Goal: Task Accomplishment & Management: Manage account settings

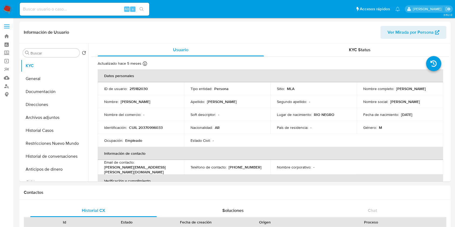
select select "10"
click at [44, 131] on button "Historial Casos" at bounding box center [52, 130] width 63 height 13
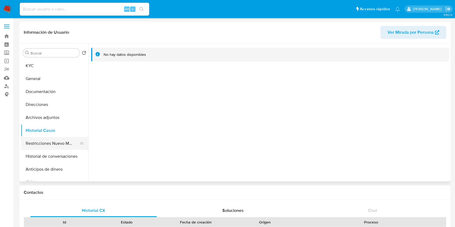
click at [33, 143] on button "Restricciones Nuevo Mundo" at bounding box center [52, 143] width 63 height 13
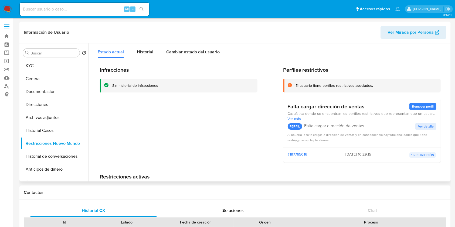
click at [21, 137] on button "Restricciones Nuevo Mundo" at bounding box center [54, 143] width 67 height 13
click at [59, 89] on button "Documentación" at bounding box center [52, 91] width 63 height 13
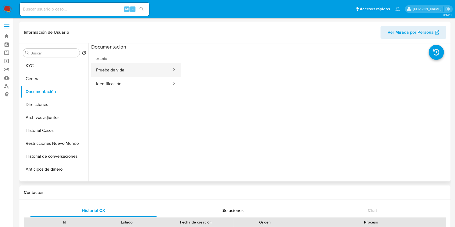
click at [121, 67] on button "Prueba de vida" at bounding box center [131, 70] width 81 height 14
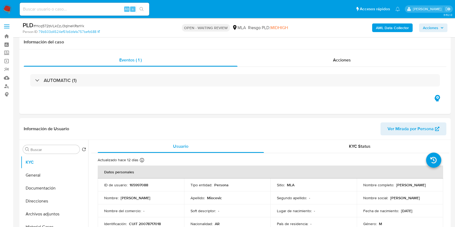
select select "10"
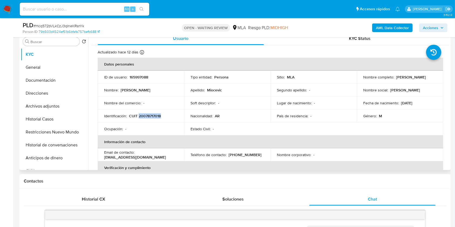
scroll to position [607, 0]
click at [173, 90] on div "Nombre : Daniel Dante" at bounding box center [140, 90] width 73 height 5
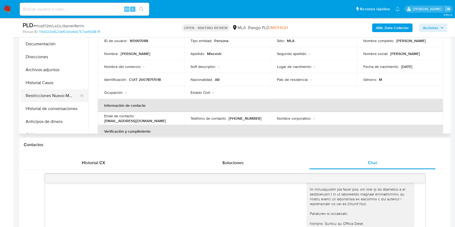
scroll to position [72, 0]
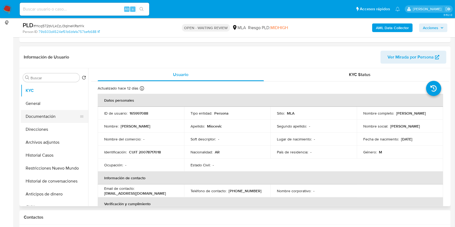
click at [53, 113] on button "Documentación" at bounding box center [52, 116] width 63 height 13
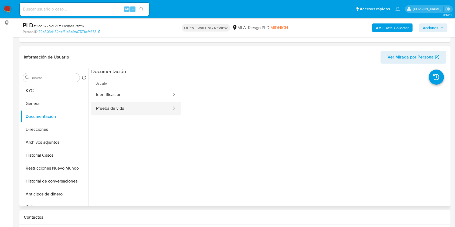
click at [124, 105] on button "Prueba de vida" at bounding box center [131, 109] width 81 height 14
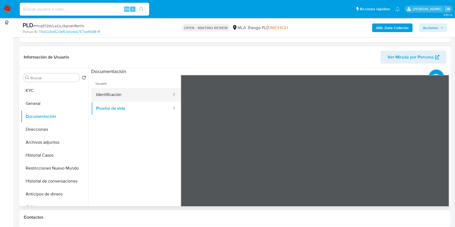
click at [114, 94] on button "Identificación" at bounding box center [131, 95] width 81 height 14
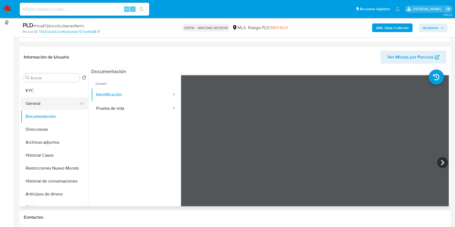
click at [34, 101] on button "General" at bounding box center [52, 103] width 63 height 13
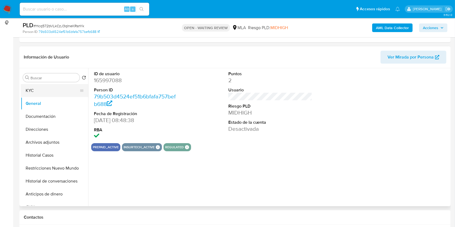
click at [48, 93] on button "KYC" at bounding box center [52, 90] width 63 height 13
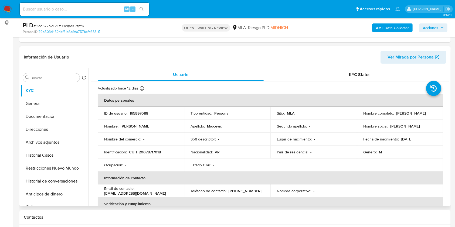
click at [399, 114] on p "Daniel Dante Miocevic" at bounding box center [411, 113] width 30 height 5
drag, startPoint x: 399, startPoint y: 114, endPoint x: 421, endPoint y: 113, distance: 21.6
click at [421, 113] on p "Daniel Dante Miocevic" at bounding box center [411, 113] width 30 height 5
copy p "Daniel Dante Miocevic"
click at [153, 150] on p "CUIT 20078717018" at bounding box center [145, 152] width 32 height 5
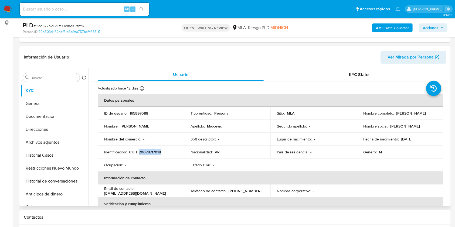
click at [153, 150] on p "CUIT 20078717018" at bounding box center [145, 152] width 32 height 5
copy p "20078717018"
click at [70, 26] on span "# Hcq572bVLkCzJ3qIneKRsnYk" at bounding box center [58, 25] width 51 height 5
copy span "Hcq572bVLkCzJ3qIneKRsnYk"
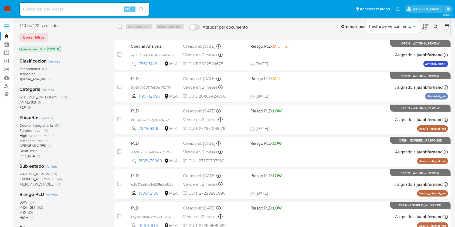
click at [433, 27] on icon at bounding box center [435, 27] width 4 height 4
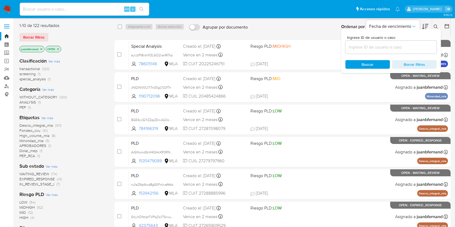
click at [391, 51] on div at bounding box center [390, 47] width 91 height 13
click at [392, 48] on input at bounding box center [390, 47] width 91 height 7
paste input "Hcq572bVLkCzJ3qIneKRsnYk"
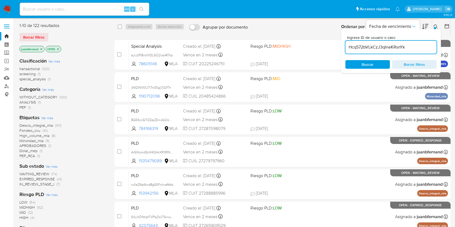
type input "Hcq572bVLkCzJ3qIneKRsnYk"
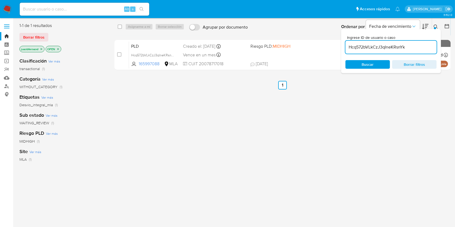
drag, startPoint x: 121, startPoint y: 26, endPoint x: 132, endPoint y: 27, distance: 10.8
click at [121, 27] on input "checkbox" at bounding box center [120, 27] width 4 height 4
checkbox input "true"
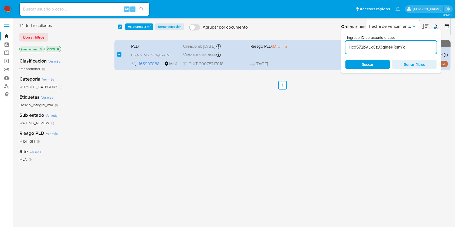
drag, startPoint x: 140, startPoint y: 26, endPoint x: 147, endPoint y: 34, distance: 10.7
click at [140, 26] on span "Asignarme a mí" at bounding box center [139, 26] width 22 height 5
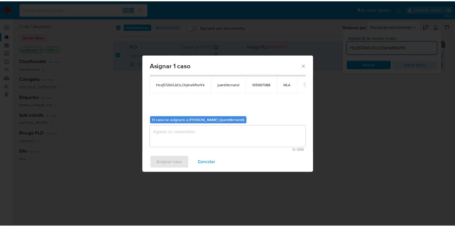
scroll to position [28, 0]
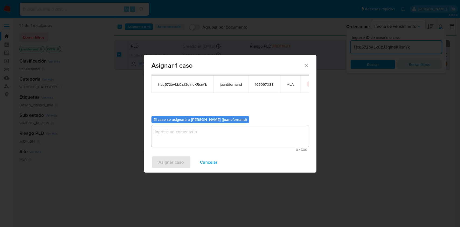
click at [213, 138] on textarea "assign-modal" at bounding box center [230, 136] width 157 height 22
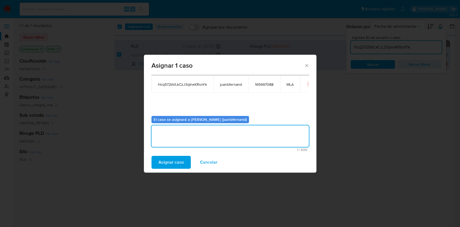
click at [186, 161] on button "Asignar caso" at bounding box center [171, 162] width 39 height 13
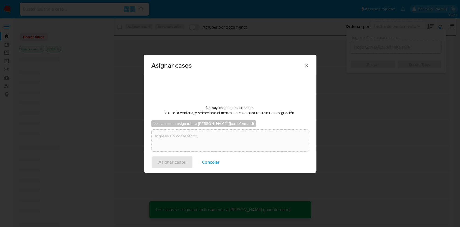
checkbox input "false"
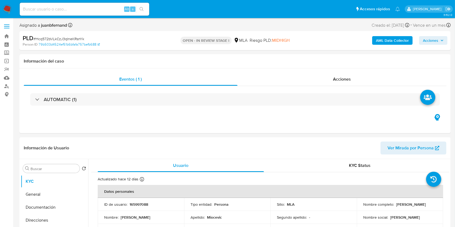
select select "10"
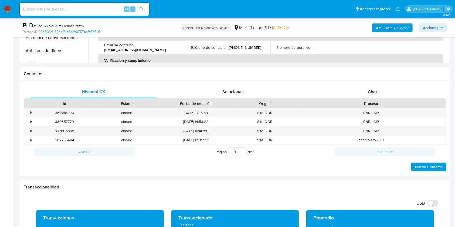
scroll to position [216, 0]
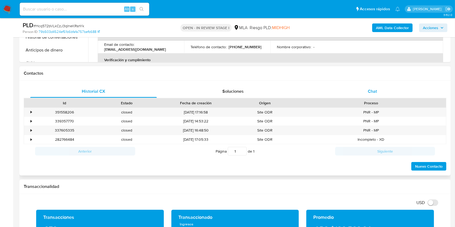
click at [392, 90] on div "Chat" at bounding box center [372, 91] width 126 height 13
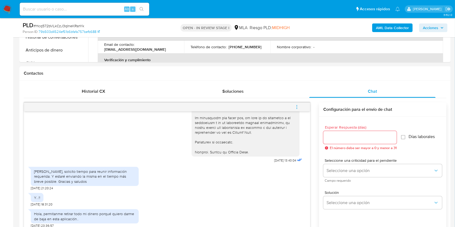
scroll to position [252, 0]
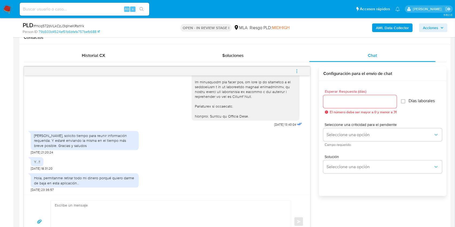
click at [297, 68] on span "menu-action" at bounding box center [296, 71] width 5 height 13
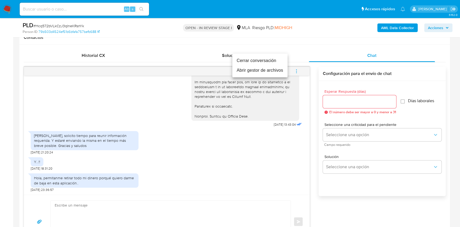
click at [254, 59] on li "Cerrar conversación" at bounding box center [259, 61] width 55 height 10
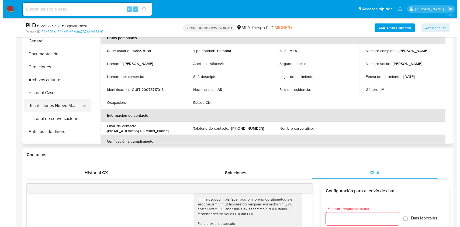
scroll to position [103, 0]
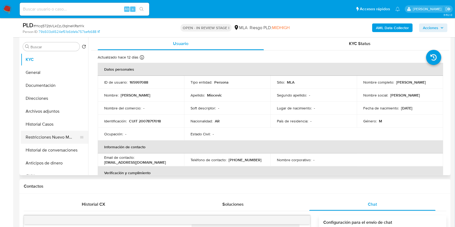
click at [47, 141] on button "Restricciones Nuevo Mundo" at bounding box center [52, 137] width 63 height 13
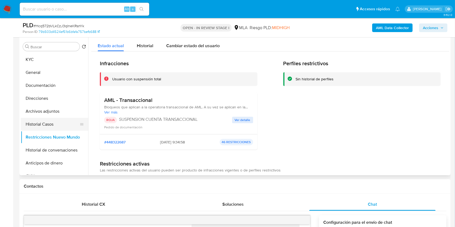
click at [50, 122] on button "Historial Casos" at bounding box center [52, 124] width 63 height 13
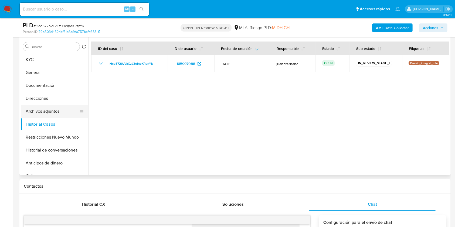
click at [55, 111] on button "Archivos adjuntos" at bounding box center [52, 111] width 63 height 13
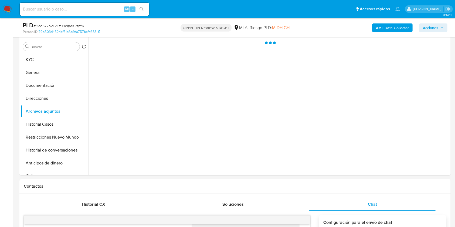
click at [403, 26] on b "AML Data Collector" at bounding box center [392, 27] width 33 height 9
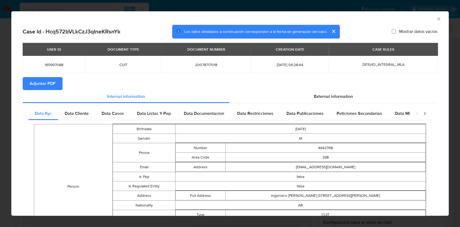
click at [57, 80] on button "Adjuntar PDF" at bounding box center [43, 83] width 40 height 13
click at [436, 17] on icon "Cerrar ventana" at bounding box center [438, 18] width 5 height 5
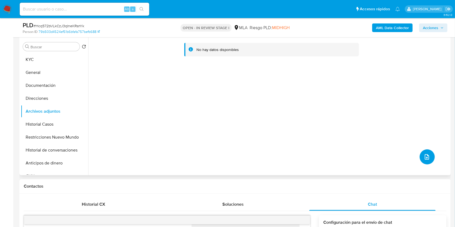
click at [429, 155] on button "upload-file" at bounding box center [426, 156] width 15 height 15
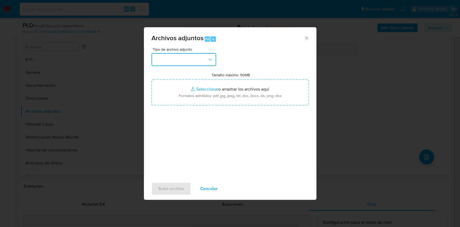
click at [202, 57] on button "button" at bounding box center [184, 59] width 65 height 13
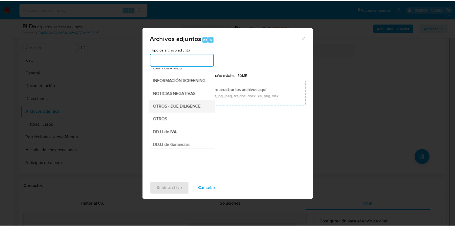
scroll to position [72, 0]
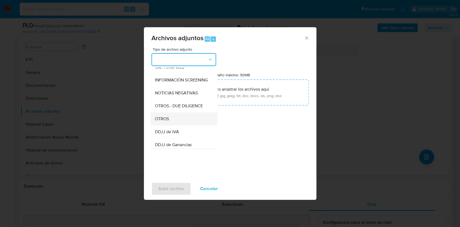
click at [177, 121] on div "OTROS" at bounding box center [182, 118] width 55 height 13
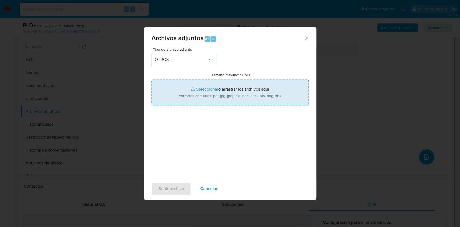
type input "C:\fakepath\Caselog Hcq572bVLkCzJ3qIneKRsnYk_2025_06_19_00_50_43.docx"
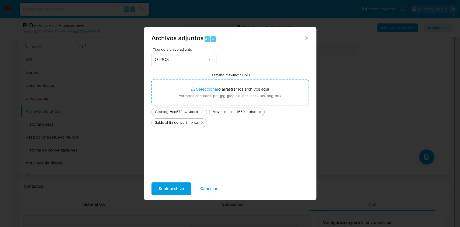
click at [172, 189] on span "Subir archivo" at bounding box center [172, 189] width 26 height 12
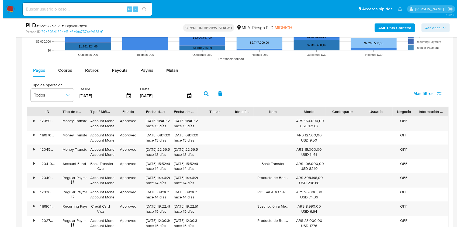
scroll to position [966, 0]
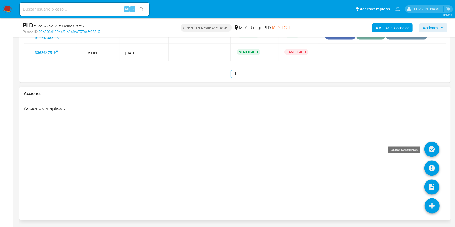
click at [430, 146] on icon at bounding box center [431, 149] width 15 height 15
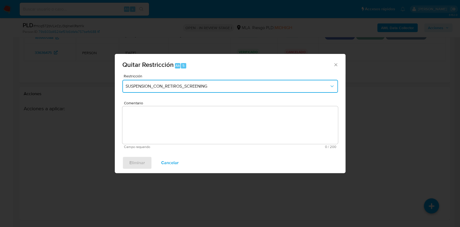
click at [151, 89] on button "SUSPENSION_CON_RETIROS_SCREENING" at bounding box center [230, 86] width 216 height 13
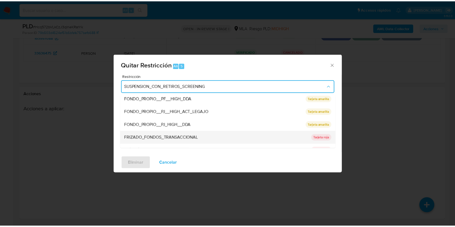
scroll to position [88, 0]
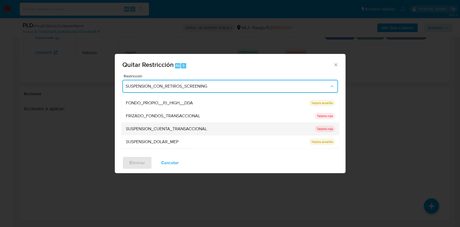
click at [184, 126] on span "SUSPENSION_CUENTA_TRANSACCIONAL" at bounding box center [166, 128] width 81 height 5
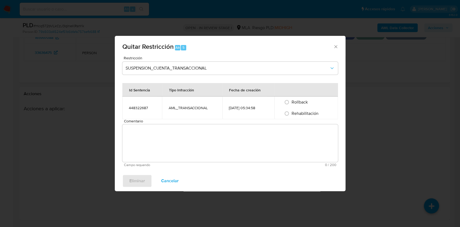
click at [303, 114] on span "Rehabilitación" at bounding box center [305, 113] width 27 height 6
click at [291, 114] on input "Rehabilitación" at bounding box center [287, 113] width 9 height 9
radio input "true"
click at [288, 139] on textarea "Comentario" at bounding box center [230, 143] width 216 height 38
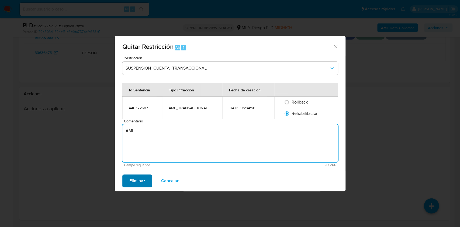
type textarea "AML"
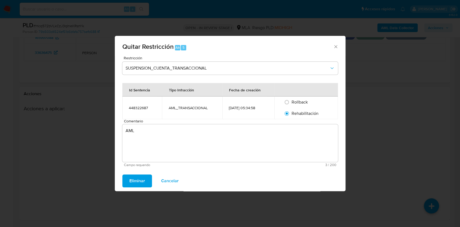
click at [132, 178] on span "Eliminar" at bounding box center [137, 181] width 16 height 12
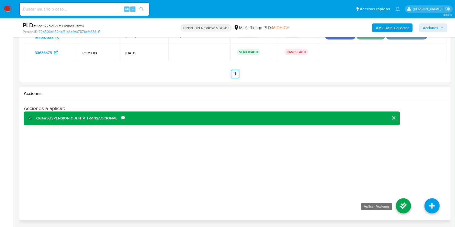
click at [402, 206] on icon at bounding box center [403, 205] width 15 height 15
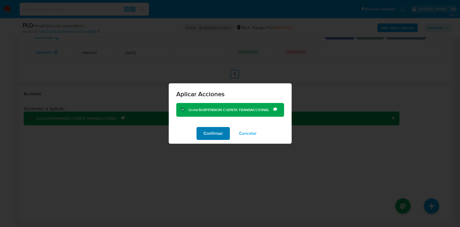
click at [216, 132] on span "Confirmar" at bounding box center [213, 134] width 19 height 12
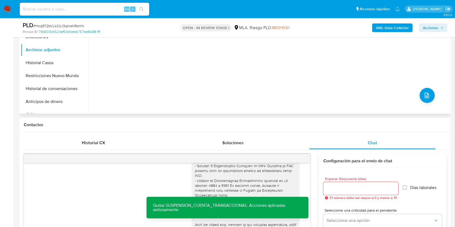
scroll to position [103, 0]
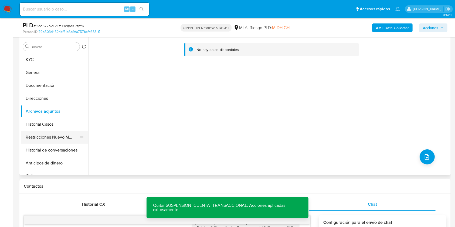
click at [28, 137] on button "Restricciones Nuevo Mundo" at bounding box center [52, 137] width 63 height 13
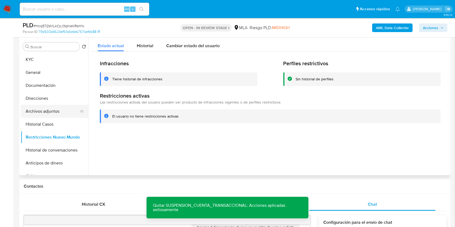
click at [48, 112] on button "Archivos adjuntos" at bounding box center [52, 111] width 63 height 13
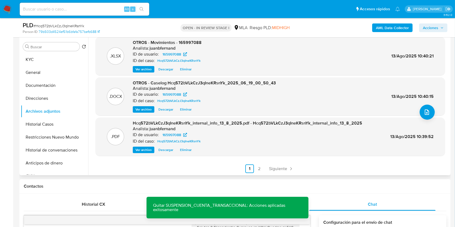
scroll to position [45, 0]
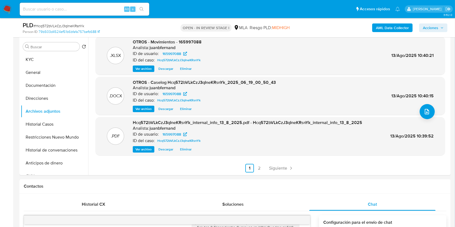
click at [434, 29] on span "Acciones" at bounding box center [430, 27] width 15 height 9
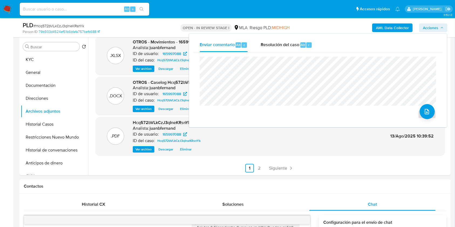
click at [292, 46] on span "Resolución del caso" at bounding box center [280, 45] width 39 height 6
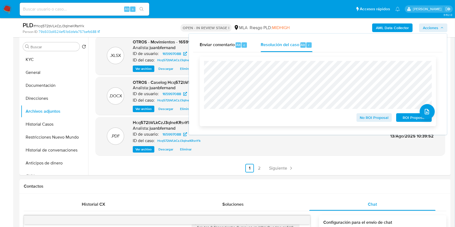
click at [386, 119] on span "No ROI Proposal" at bounding box center [374, 118] width 28 height 8
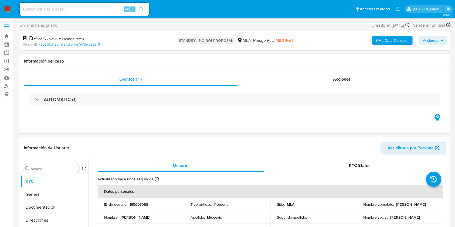
select select "10"
click at [104, 10] on input at bounding box center [84, 9] width 129 height 7
paste input "1kQcmNmhDuLXy1tWvklW5XiX"
type input "1kQcmNmhDuLXy1tWvklW5XiX"
click at [142, 9] on icon "search-icon" at bounding box center [141, 9] width 4 height 4
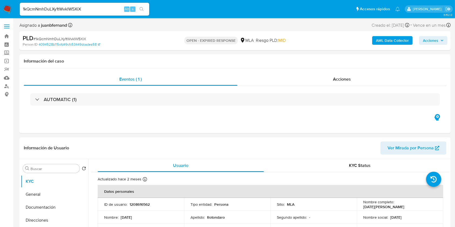
select select "10"
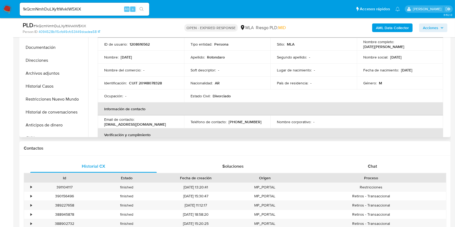
scroll to position [144, 0]
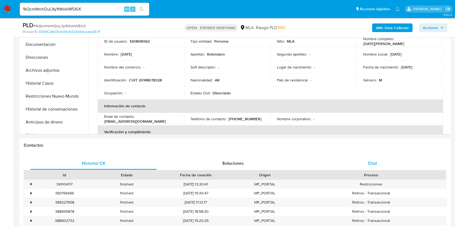
click at [386, 163] on div "Chat" at bounding box center [372, 163] width 126 height 13
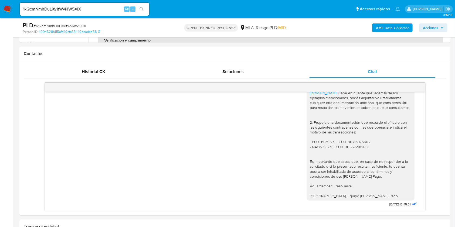
scroll to position [252, 0]
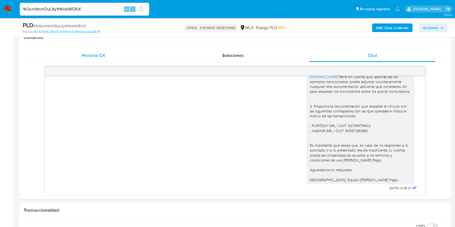
click at [100, 59] on div "Historial CX" at bounding box center [93, 55] width 126 height 13
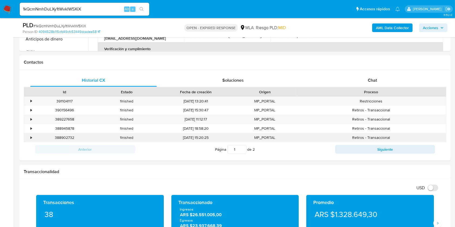
scroll to position [216, 0]
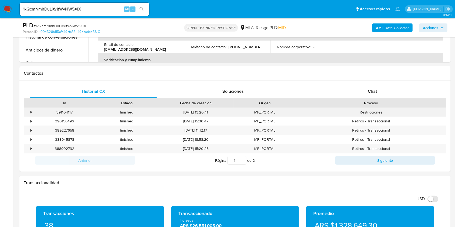
click at [64, 112] on div "391104117" at bounding box center [64, 112] width 62 height 9
copy div "391104117"
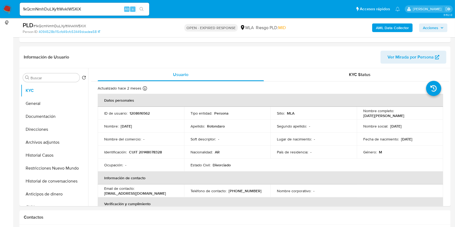
scroll to position [36, 0]
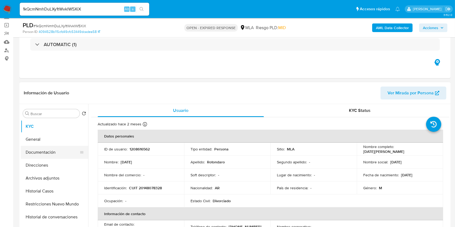
click at [35, 152] on button "Documentación" at bounding box center [52, 152] width 63 height 13
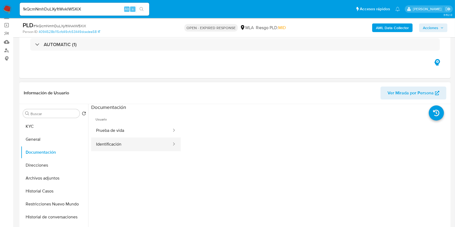
click at [131, 146] on button "Identificación" at bounding box center [131, 145] width 81 height 14
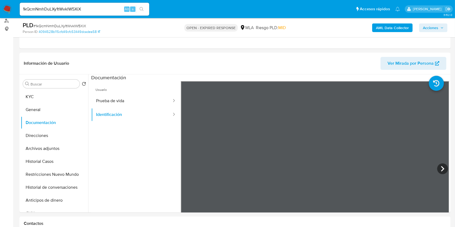
scroll to position [108, 0]
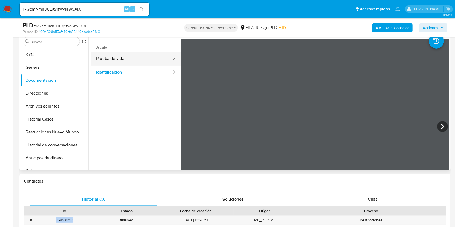
click at [147, 57] on button "Prueba de vida" at bounding box center [131, 59] width 81 height 14
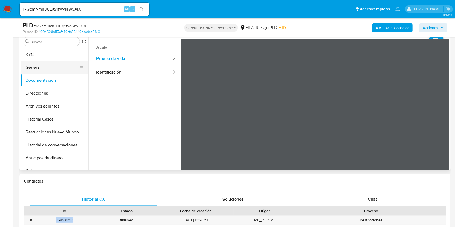
click at [45, 68] on button "General" at bounding box center [52, 67] width 63 height 13
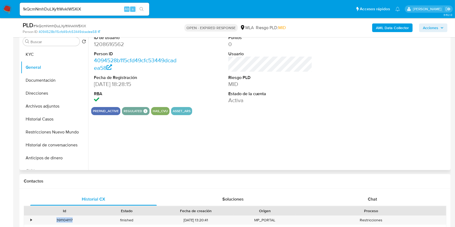
scroll to position [72, 0]
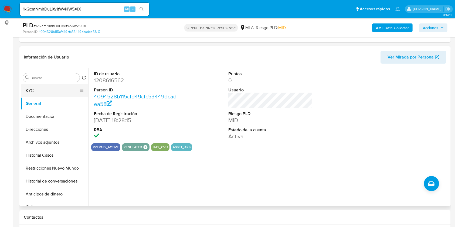
click at [39, 93] on button "KYC" at bounding box center [52, 90] width 63 height 13
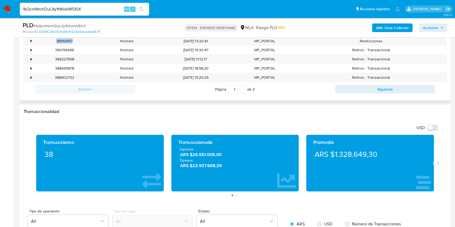
scroll to position [252, 0]
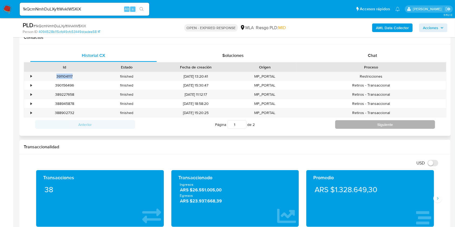
click at [381, 125] on button "Siguiente" at bounding box center [385, 124] width 100 height 9
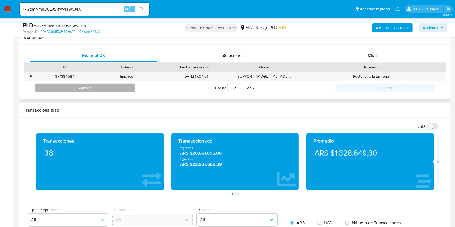
click at [99, 87] on button "Anterior" at bounding box center [85, 88] width 100 height 9
type input "1"
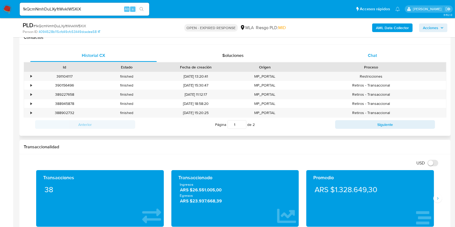
click at [393, 60] on div "Chat" at bounding box center [372, 55] width 126 height 13
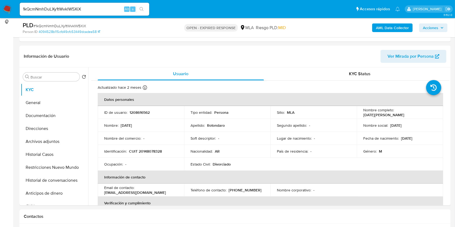
scroll to position [72, 0]
click at [48, 154] on button "Historial Casos" at bounding box center [52, 155] width 63 height 13
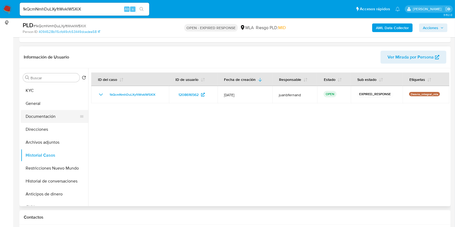
click at [50, 112] on button "Documentación" at bounding box center [52, 116] width 63 height 13
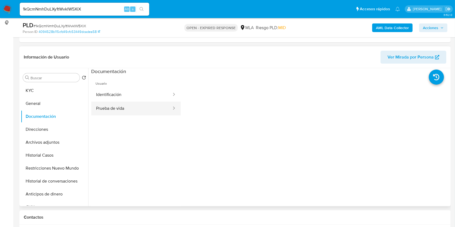
click at [117, 102] on button "Prueba de vida" at bounding box center [131, 109] width 81 height 14
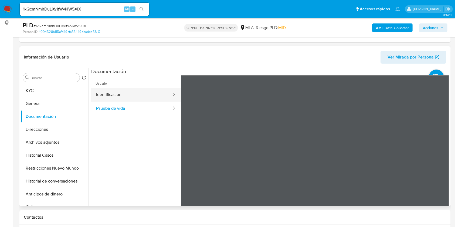
click at [148, 94] on button "Identificación" at bounding box center [131, 95] width 81 height 14
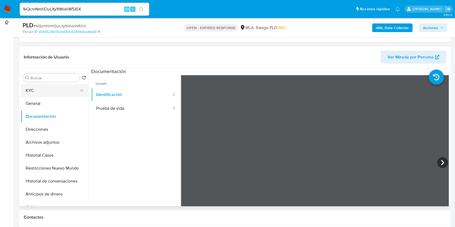
click at [56, 92] on button "KYC" at bounding box center [52, 90] width 63 height 13
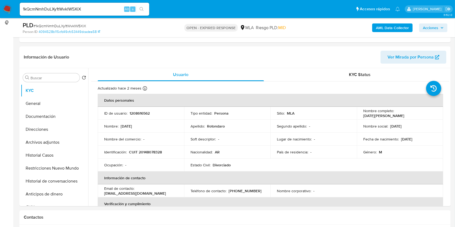
click at [114, 10] on input "1kQcmNmhDuLXy1tWvklW5XiX" at bounding box center [84, 9] width 129 height 7
paste input "qL5YvUmnXidfX7P469NdZKd8"
type input "qL5YvUmnXidfX7P469NdZKd8"
click at [142, 12] on button "search-icon" at bounding box center [141, 9] width 11 height 8
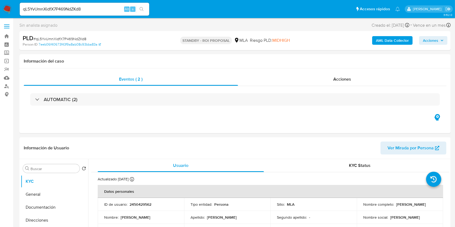
select select "10"
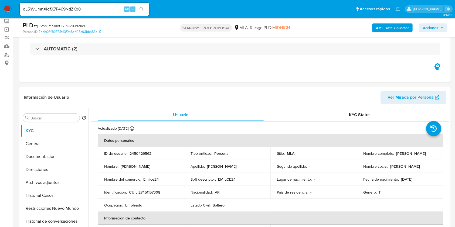
scroll to position [72, 0]
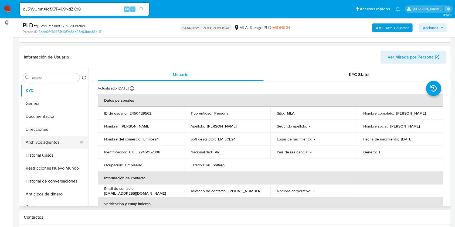
click at [58, 142] on button "Archivos adjuntos" at bounding box center [52, 142] width 63 height 13
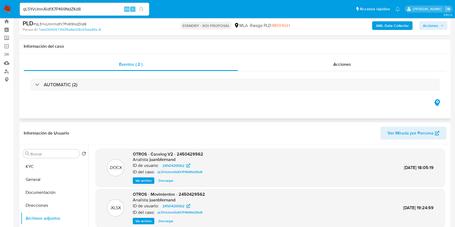
scroll to position [0, 0]
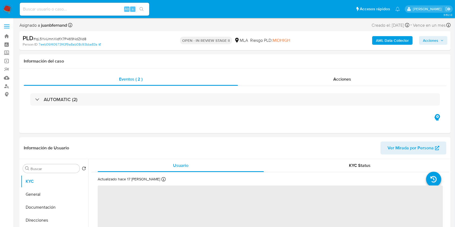
select select "10"
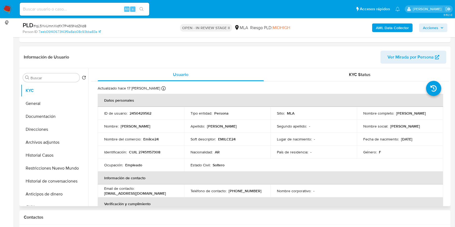
scroll to position [144, 0]
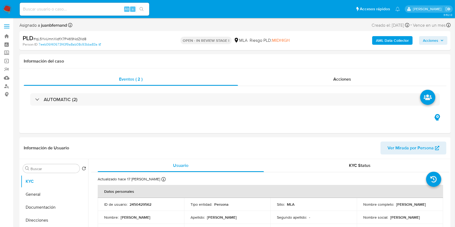
select select "10"
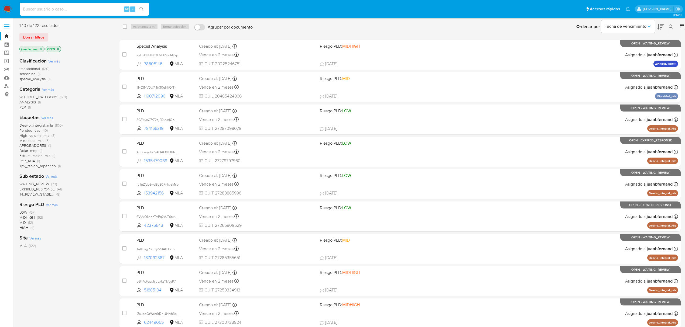
click at [71, 11] on input at bounding box center [84, 9] width 129 height 7
paste input "96XG87YmtgtZ1ZPRRHSK91uK"
type input "96XG87YmtgtZ1ZPRRHSK91uK"
click at [142, 4] on div "96XG87YmtgtZ1ZPRRHSK91uK Alt s" at bounding box center [84, 9] width 129 height 13
click at [141, 9] on icon "search-icon" at bounding box center [141, 9] width 4 height 4
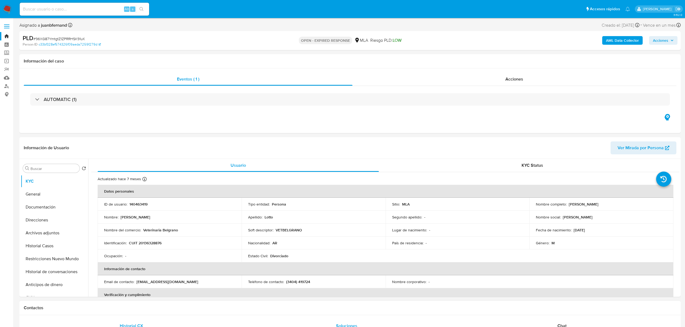
scroll to position [72, 0]
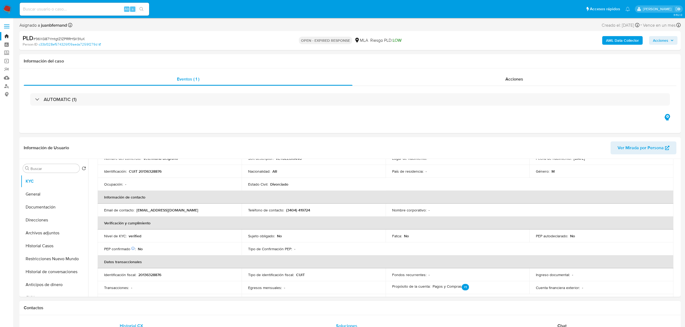
select select "10"
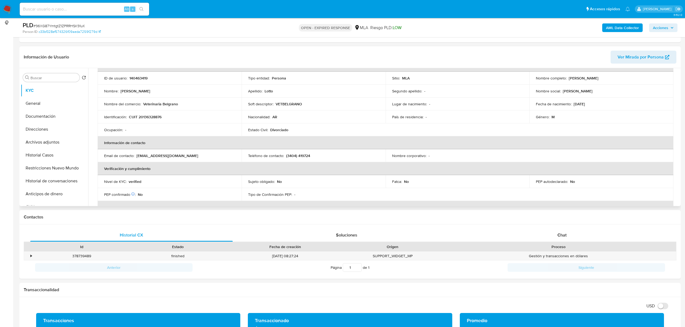
scroll to position [0, 0]
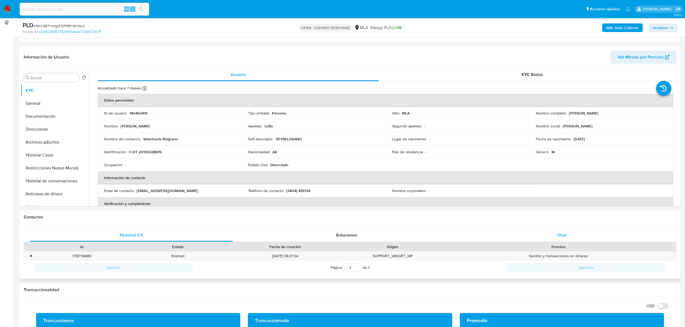
click at [563, 232] on span "Chat" at bounding box center [561, 235] width 9 height 6
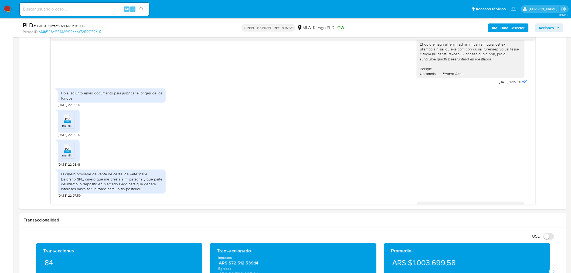
scroll to position [252, 0]
drag, startPoint x: 676, startPoint y: 0, endPoint x: 317, endPoint y: 120, distance: 377.9
click at [317, 120] on div "PDF PDF melifile187119411602669448.pdf [DATE] 22:01:20" at bounding box center [293, 122] width 470 height 30
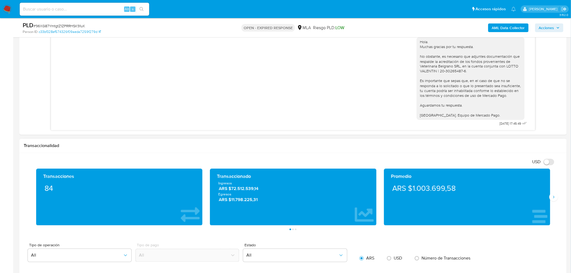
scroll to position [378, 0]
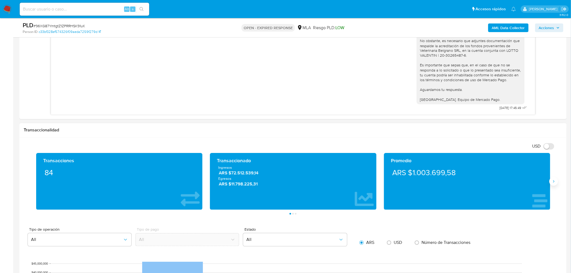
click at [554, 185] on button "Siguiente" at bounding box center [553, 181] width 9 height 9
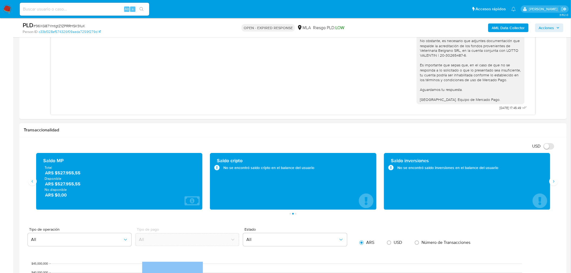
click at [556, 186] on div "Transacciones 84 Transaccionado Ingresos ARS $72.512.539,14 Egresos ARS $11.798…" at bounding box center [293, 183] width 538 height 61
click at [555, 184] on icon "Siguiente" at bounding box center [553, 181] width 4 height 4
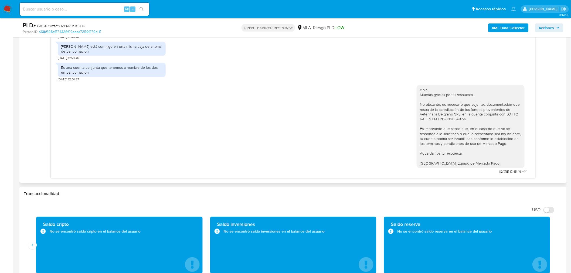
scroll to position [287, 0]
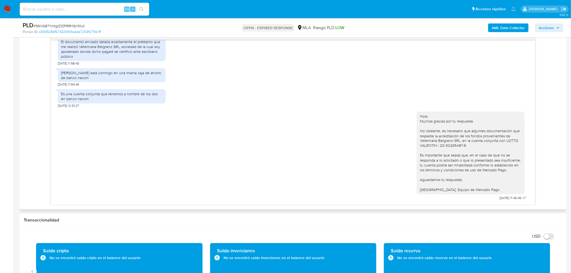
click at [545, 148] on div "[DATE] 18:27:26 Hola, adjunto envío documento para justificar el origen de los …" at bounding box center [293, 118] width 538 height 174
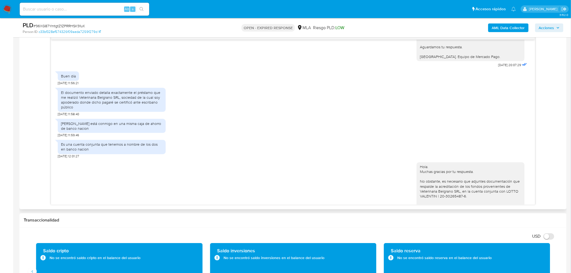
scroll to position [584, 0]
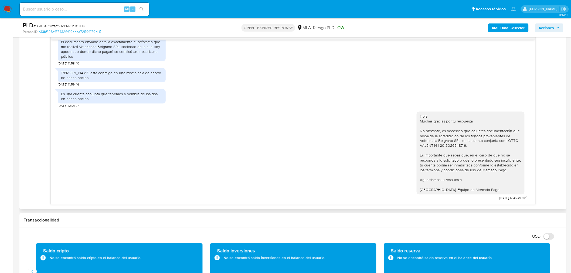
drag, startPoint x: 515, startPoint y: 198, endPoint x: 476, endPoint y: 199, distance: 38.6
click at [476, 199] on div "Hola. Muchas gracias por tu respuesta. No obstante, es necesario que adjuntes d…" at bounding box center [472, 155] width 112 height 94
click at [508, 173] on div "Hola. Muchas gracias por tu respuesta. No obstante, es necesario que adjuntes d…" at bounding box center [470, 153] width 101 height 78
drag, startPoint x: 419, startPoint y: 145, endPoint x: 445, endPoint y: 145, distance: 26.7
click at [445, 145] on div "Hola. Muchas gracias por tu respuesta. No obstante, es necesario que adjuntes d…" at bounding box center [470, 153] width 101 height 78
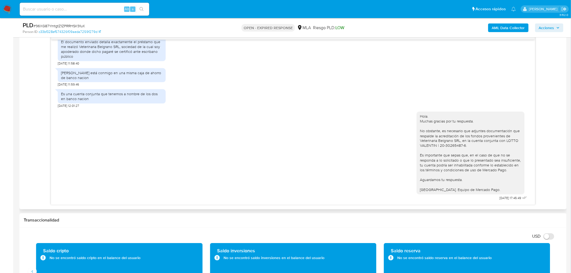
click at [471, 149] on div "Hola. Muchas gracias por tu respuesta. No obstante, es necesario que adjuntes d…" at bounding box center [470, 153] width 101 height 78
click at [82, 26] on span "# 96XG87YmtgtZ1ZPRRHSK91uK" at bounding box center [59, 25] width 52 height 5
copy span "96XG87YmtgtZ1ZPRRHSK91uK"
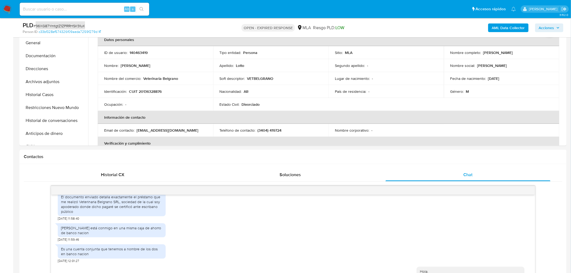
scroll to position [108, 0]
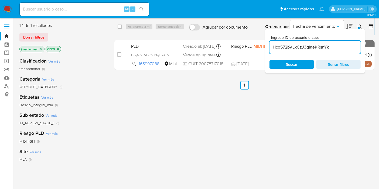
click at [342, 47] on input "Hcq572bVLkCzJ3qIneKRsnYk" at bounding box center [314, 47] width 91 height 7
paste input "96XG87YmtgtZ1ZPRRHSK91uK"
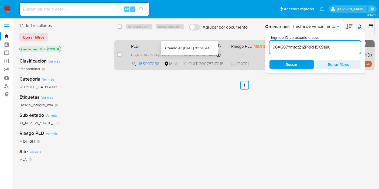
type input "96XG87YmtgtZ1ZPRRHSK91uK"
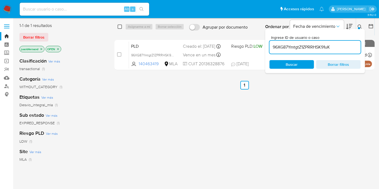
click at [119, 25] on input "checkbox" at bounding box center [120, 27] width 4 height 4
checkbox input "true"
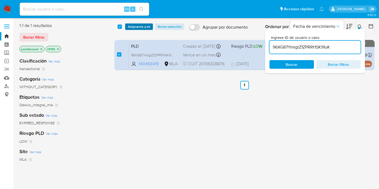
click at [134, 26] on span "Asignarme a mí" at bounding box center [139, 26] width 22 height 5
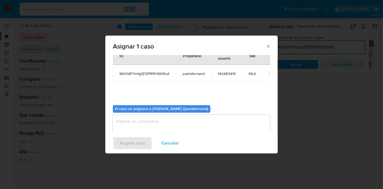
scroll to position [28, 0]
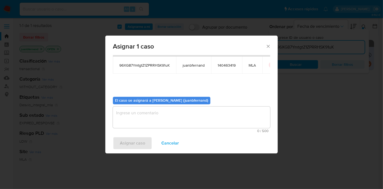
click at [166, 112] on textarea "assign-modal" at bounding box center [191, 118] width 157 height 22
click at [142, 143] on span "Asignar caso" at bounding box center [132, 143] width 25 height 12
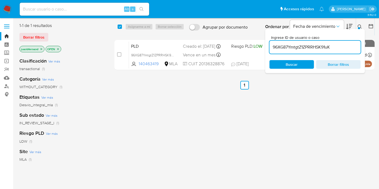
click at [346, 45] on input "96XG87YmtgtZ1ZPRRHSK91uK" at bounding box center [314, 47] width 91 height 7
paste input "1kQcmNmhDuLXy1tWvklW5XiX"
type input "1kQcmNmhDuLXy1tWvklW5XiX"
click at [121, 27] on input "checkbox" at bounding box center [120, 27] width 4 height 4
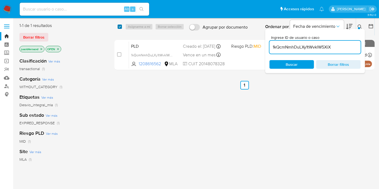
checkbox input "true"
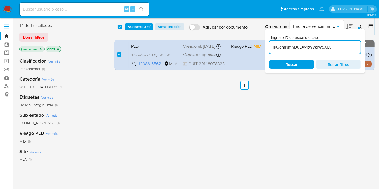
drag, startPoint x: 132, startPoint y: 26, endPoint x: 136, endPoint y: 33, distance: 8.1
click at [133, 26] on span "Asignarme a mí" at bounding box center [139, 26] width 22 height 5
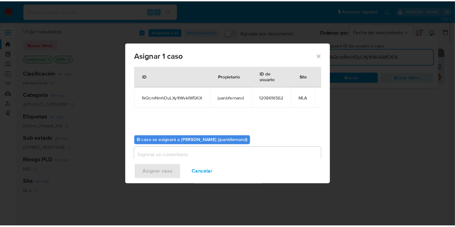
scroll to position [28, 0]
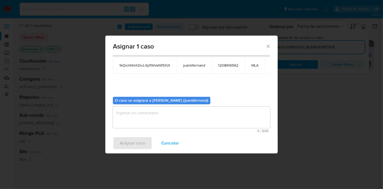
click at [195, 112] on textarea "assign-modal" at bounding box center [191, 118] width 157 height 22
click at [139, 145] on span "Asignar caso" at bounding box center [132, 143] width 25 height 12
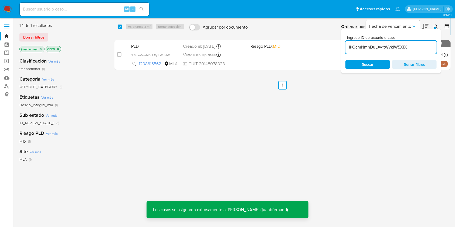
drag, startPoint x: 383, startPoint y: 0, endPoint x: 266, endPoint y: 26, distance: 119.7
click at [267, 26] on div "Ordenar por Fecha de vencimiento No es posible ordenar los resultados mientras …" at bounding box center [350, 26] width 200 height 17
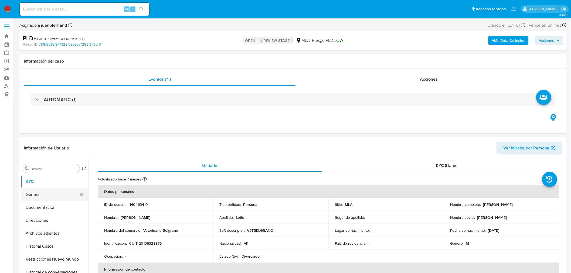
click at [28, 194] on button "General" at bounding box center [52, 194] width 63 height 13
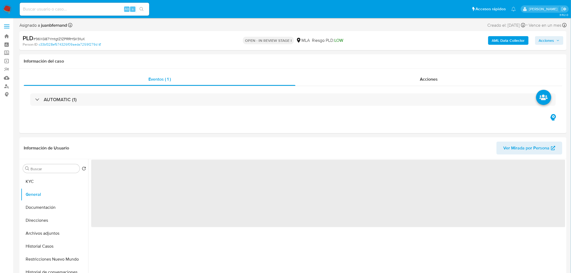
select select "10"
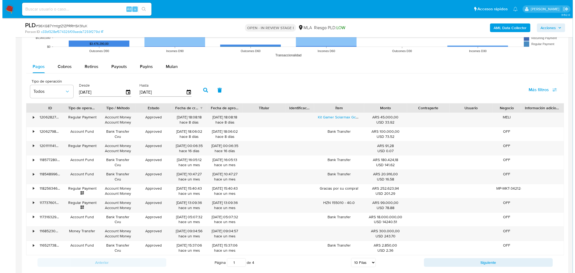
scroll to position [749, 0]
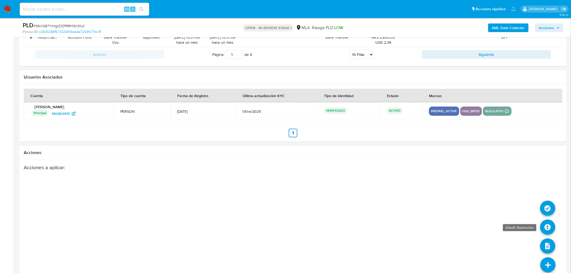
click at [548, 223] on icon at bounding box center [547, 227] width 15 height 15
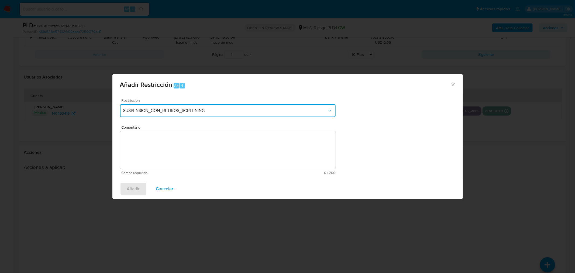
click at [239, 110] on span "SUSPENSION_CON_RETIROS_SCREENING" at bounding box center [225, 110] width 204 height 5
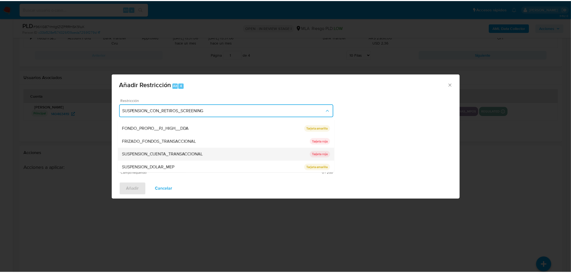
scroll to position [88, 0]
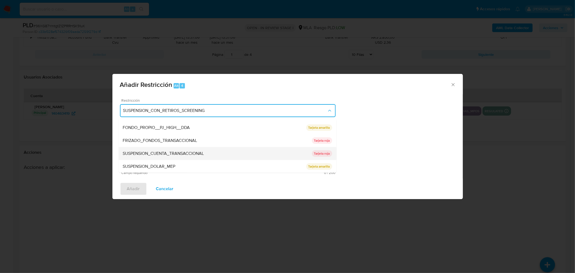
click at [199, 151] on span "SUSPENSION_CUENTA_TRANSACCIONAL" at bounding box center [163, 153] width 81 height 5
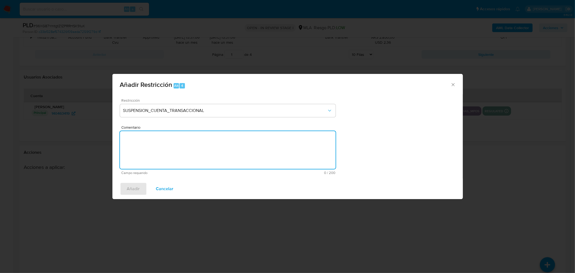
click at [217, 145] on textarea "Comentario" at bounding box center [228, 150] width 216 height 38
type textarea "AML"
click at [129, 190] on span "Añadir" at bounding box center [133, 189] width 13 height 12
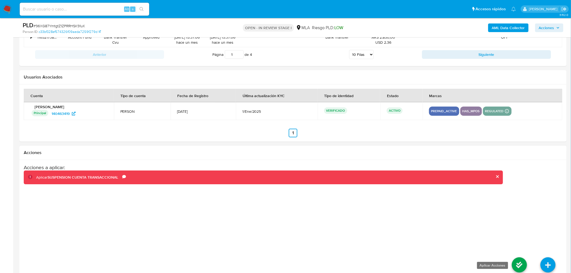
click at [517, 267] on icon at bounding box center [519, 264] width 15 height 15
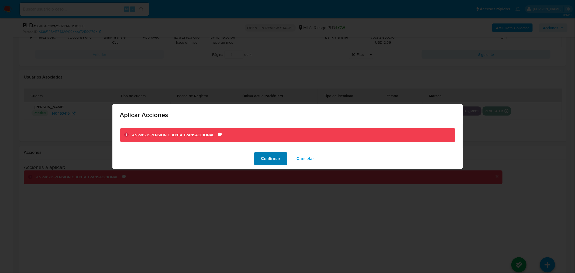
click at [267, 161] on span "Confirmar" at bounding box center [270, 159] width 19 height 12
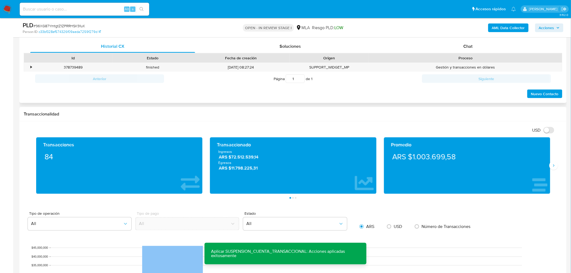
scroll to position [150, 0]
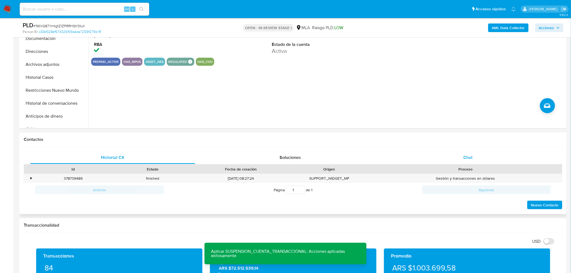
click at [514, 154] on div "Chat" at bounding box center [467, 157] width 165 height 13
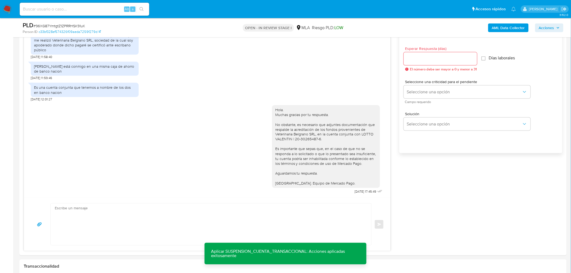
scroll to position [300, 0]
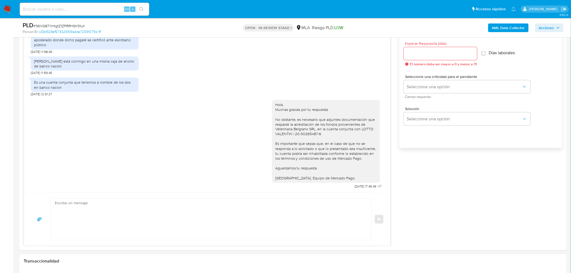
click at [95, 12] on input at bounding box center [84, 9] width 129 height 7
paste input "1kQcmNmhDuLXy1tWvklW5XiX"
type input "1kQcmNmhDuLXy1tWvklW5XiX"
click at [138, 9] on button "search-icon" at bounding box center [141, 9] width 11 height 8
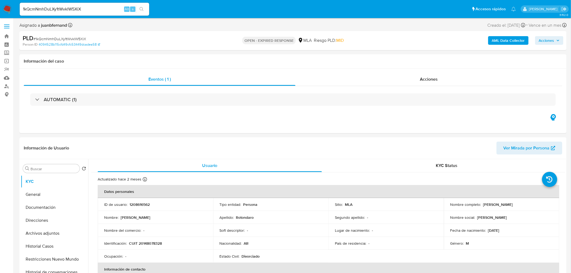
select select "10"
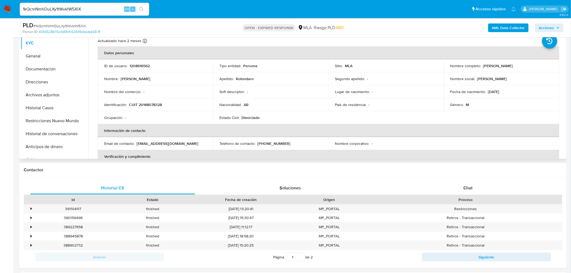
scroll to position [120, 0]
click at [443, 188] on div "Chat" at bounding box center [467, 187] width 165 height 13
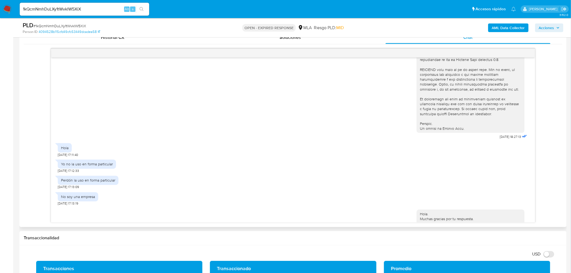
scroll to position [300, 0]
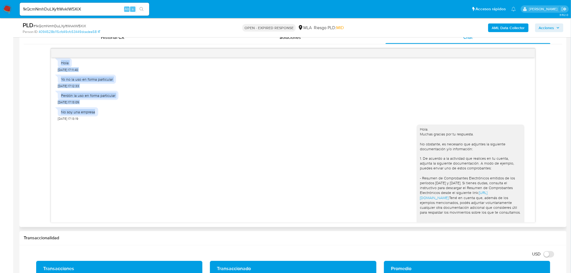
drag, startPoint x: 105, startPoint y: 122, endPoint x: 53, endPoint y: 73, distance: 71.6
click at [53, 73] on div "18/06/2025 18:27:13 Hola 19/06/2025 17:11:40 Yo no la uso en forma particular 1…" at bounding box center [293, 139] width 484 height 165
drag, startPoint x: 146, startPoint y: 101, endPoint x: 109, endPoint y: 96, distance: 37.5
click at [145, 101] on div "Perdón la uso en forma particular 19/06/2025 17:13:09" at bounding box center [293, 96] width 470 height 16
click at [183, 114] on div "No soy una empresa 19/06/2025 17:13:19" at bounding box center [293, 113] width 470 height 16
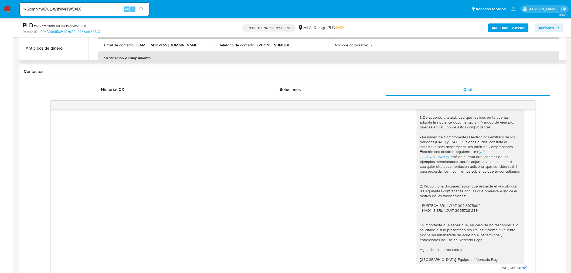
scroll to position [120, 0]
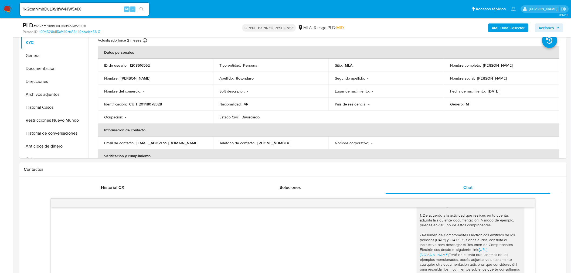
click at [96, 12] on div "1kQcmNmhDuLXy1tWvklW5XiX Alt s" at bounding box center [84, 9] width 129 height 13
click at [98, 9] on input "1kQcmNmhDuLXy1tWvklW5XiX" at bounding box center [84, 9] width 129 height 7
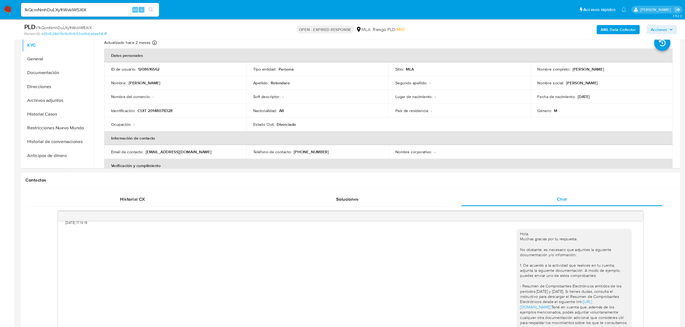
scroll to position [358, 0]
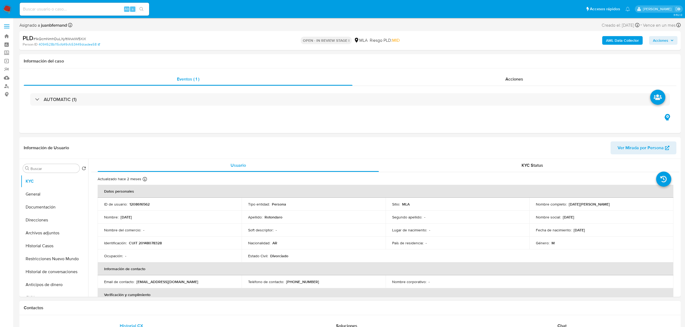
select select "10"
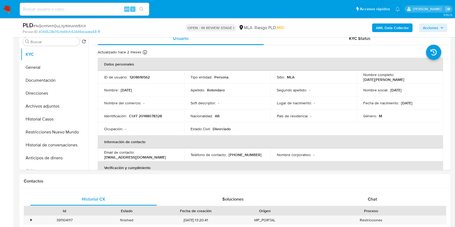
scroll to position [252, 0]
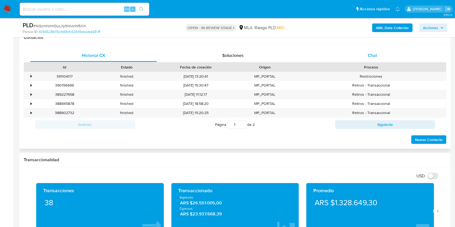
click at [364, 57] on div "Chat" at bounding box center [372, 55] width 126 height 13
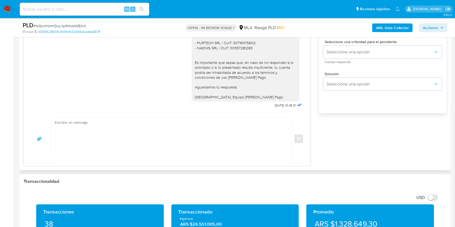
scroll to position [359, 0]
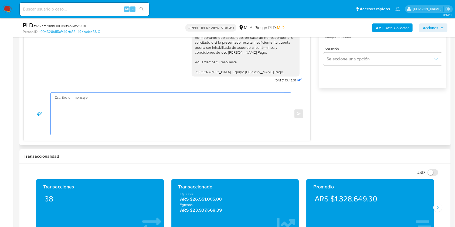
click at [173, 108] on textarea at bounding box center [169, 114] width 229 height 42
click at [148, 110] on textarea at bounding box center [169, 114] width 229 height 42
paste textarea "Hola. Muchas gracias por tu respuesta. No obstante, es necesario que adjuntes d…"
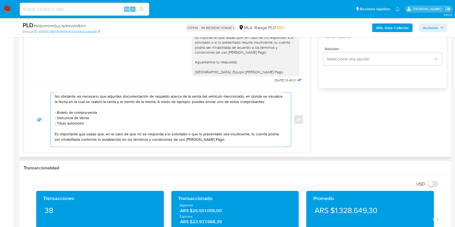
scroll to position [0, 0]
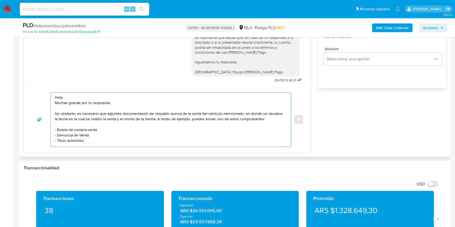
click at [104, 102] on textarea "Hola. Muchas gracias por tu respuesta. No obstante, es necesario que adjuntes d…" at bounding box center [169, 120] width 229 height 54
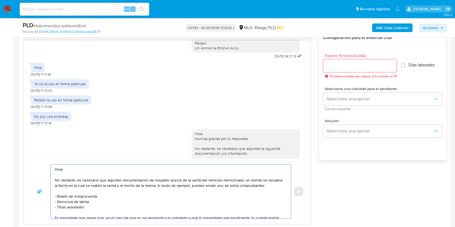
scroll to position [287, 0]
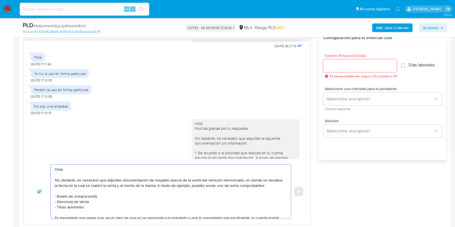
click at [60, 171] on textarea "Hola. No obstante, es necesario que adjuntes documentación de respaldo acerca d…" at bounding box center [169, 192] width 229 height 54
paste textarea ", esperamos que te encuentres muy bien"
drag, startPoint x: 78, startPoint y: 180, endPoint x: 43, endPoint y: 181, distance: 35.3
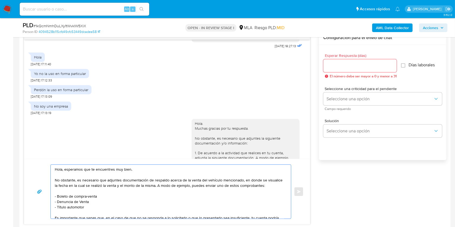
click at [43, 181] on div "Hola, esperamos que te encuentres muy bien. No obstante, es necesario que adjun…" at bounding box center [166, 192] width 273 height 54
click at [65, 179] on textarea "Hola, esperamos que te encuentres muy bien. No obstante, es necesario que adjun…" at bounding box center [169, 192] width 229 height 54
click at [67, 178] on textarea "Hola, esperamos que te encuentres muy bien. No obstante, es necesario que adjun…" at bounding box center [169, 192] width 229 height 54
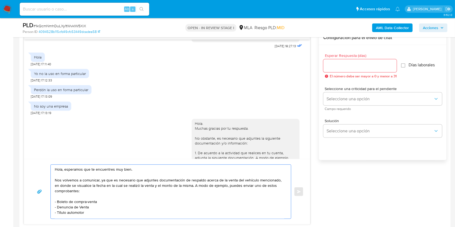
scroll to position [324, 0]
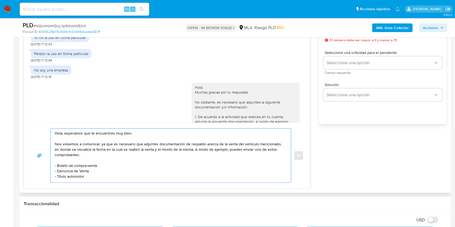
click at [115, 157] on textarea "Hola, esperamos que te encuentres muy bien. Nos volvemos a comunicar, ya que es…" at bounding box center [169, 156] width 229 height 54
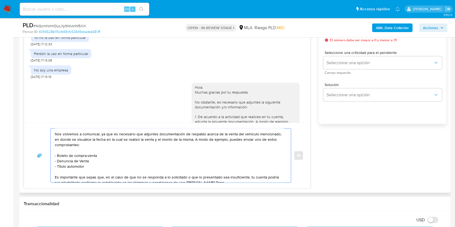
scroll to position [11, 0]
drag, startPoint x: 98, startPoint y: 176, endPoint x: 49, endPoint y: 167, distance: 50.2
click at [49, 167] on div "Hola, esperamos que te encuentres muy bien. Nos volvemos a comunicar, ya que es…" at bounding box center [166, 155] width 273 height 54
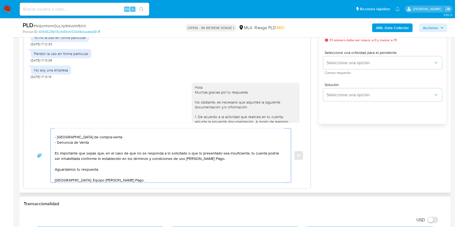
scroll to position [38, 0]
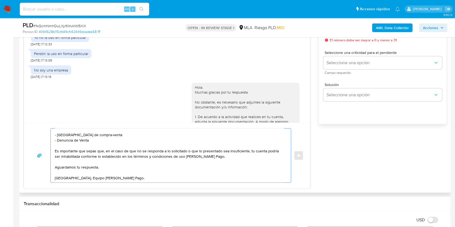
click at [237, 148] on textarea "Hola, esperamos que te encuentres muy bien. Nos volvemos a comunicar, ya que es…" at bounding box center [169, 156] width 229 height 54
click at [170, 159] on textarea "Hola, esperamos que te encuentres muy bien. Nos volvemos a comunicar, ya que es…" at bounding box center [169, 156] width 229 height 54
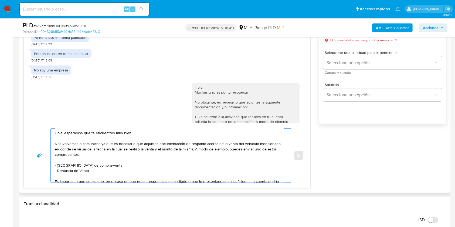
scroll to position [0, 0]
click at [155, 169] on textarea "Hola, esperamos que te encuentres muy bien. Nos volvemos a comunicar, ya que es…" at bounding box center [169, 156] width 229 height 54
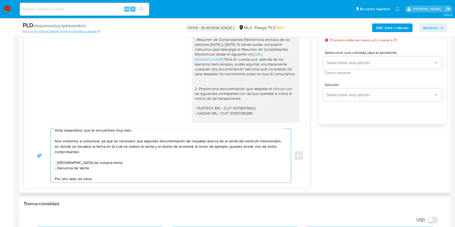
scroll to position [395, 0]
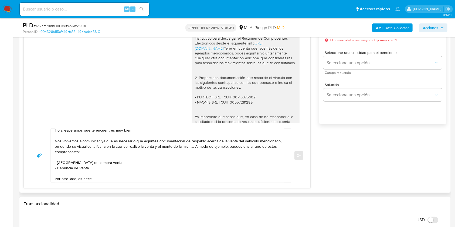
click at [204, 98] on div "Hola. Muchas gracias por tu respuesta. No obstante, es necesario que adjuntes l…" at bounding box center [245, 65] width 101 height 177
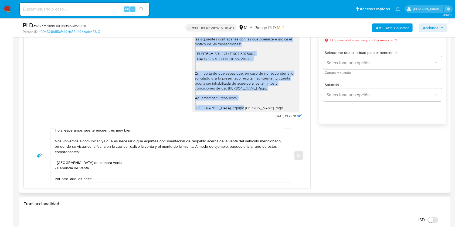
scroll to position [458, 0]
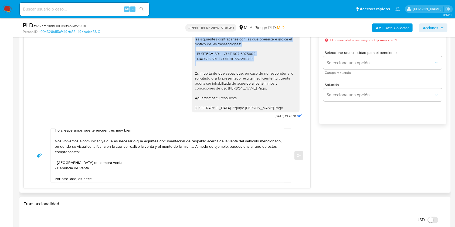
drag, startPoint x: 204, startPoint y: 98, endPoint x: 244, endPoint y: 59, distance: 55.7
click at [244, 59] on div "Hola. Muchas gracias por tu respuesta. No obstante, es necesario que adjuntes l…" at bounding box center [245, 22] width 101 height 177
copy div "Proporciona documentación que respalde el vínculo con las siguientes contrapart…"
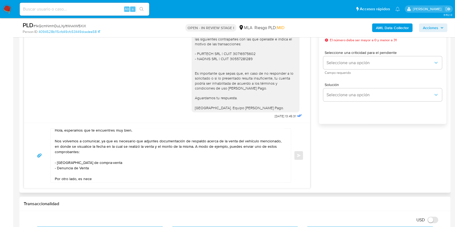
click at [103, 181] on textarea "Hola, esperamos que te encuentres muy bien. Nos volvemos a comunicar, ya que es…" at bounding box center [169, 156] width 229 height 54
paste textarea "Proporciona documentación que respalde el vínculo con las siguientes contrapart…"
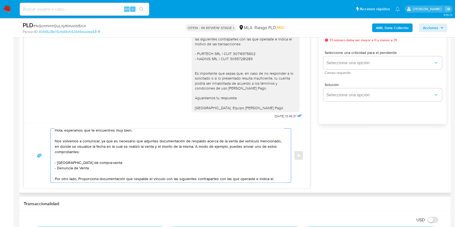
scroll to position [25, 0]
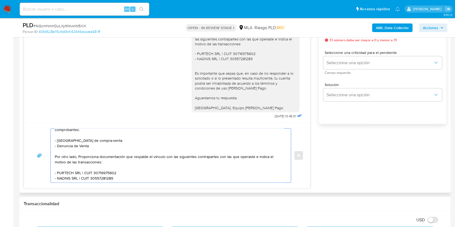
click at [80, 157] on textarea "Hola, esperamos que te encuentres muy bien. Nos volvemos a comunicar, ya que es…" at bounding box center [169, 156] width 229 height 54
click at [163, 163] on textarea "Hola, esperamos que te encuentres muy bien. Nos volvemos a comunicar, ya que es…" at bounding box center [169, 156] width 229 height 54
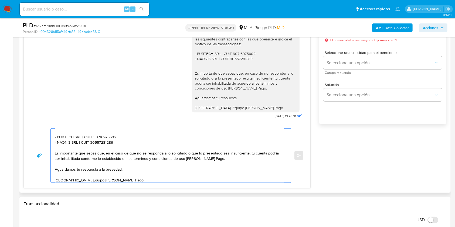
click at [148, 143] on textarea "Hola, esperamos que te encuentres muy bien. Nos volvemos a comunicar, ya que es…" at bounding box center [169, 156] width 229 height 54
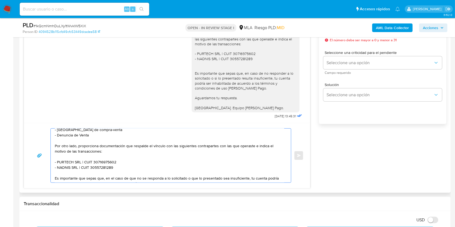
scroll to position [71, 0]
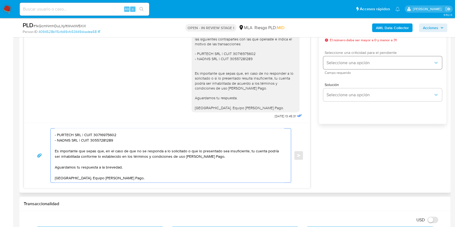
type textarea "Hola, esperamos que te encuentres muy bien. Nos volvemos a comunicar, ya que es…"
click at [339, 65] on button "Seleccione una opción" at bounding box center [382, 62] width 119 height 13
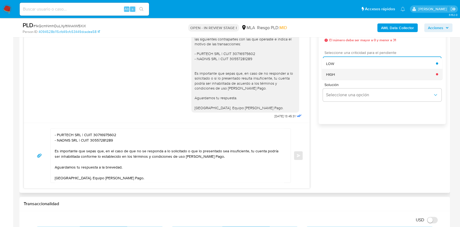
click at [338, 75] on div "HIGH" at bounding box center [381, 74] width 110 height 11
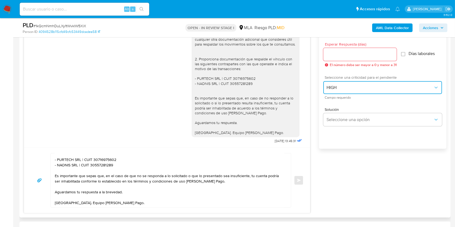
scroll to position [287, 0]
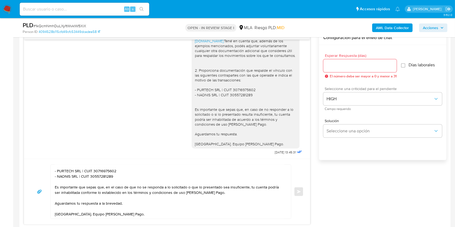
click at [338, 63] on input "Esperar Respuesta (días)" at bounding box center [359, 65] width 73 height 7
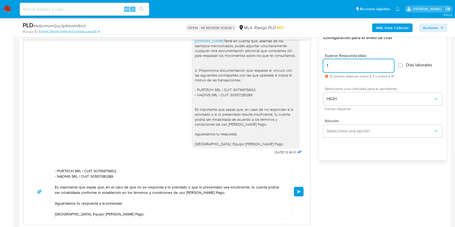
type input "1"
click at [341, 148] on div "Esperar Respuesta (días) 1 El número debe ser mayor a 0 y menor a 31 Días labor…" at bounding box center [382, 109] width 127 height 129
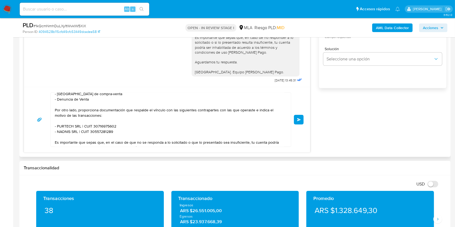
scroll to position [71, 0]
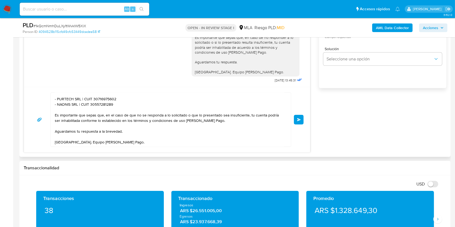
click at [300, 120] on span "Enviar" at bounding box center [299, 119] width 4 height 3
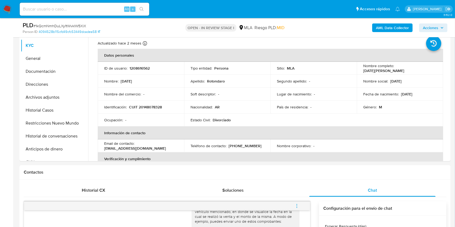
scroll to position [108, 0]
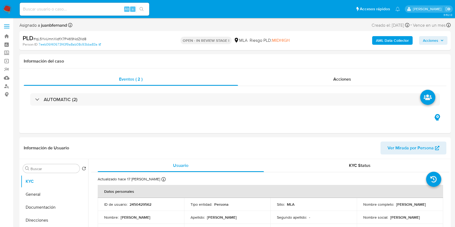
select select "10"
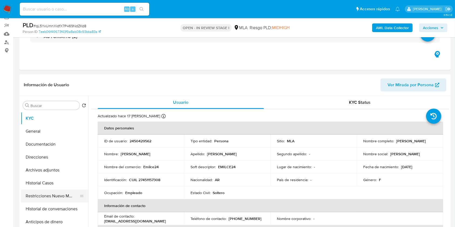
scroll to position [144, 0]
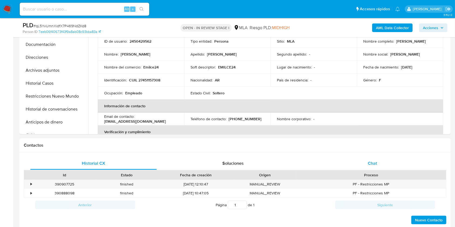
click at [374, 163] on span "Chat" at bounding box center [372, 163] width 9 height 6
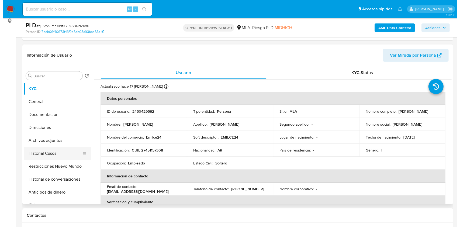
scroll to position [72, 0]
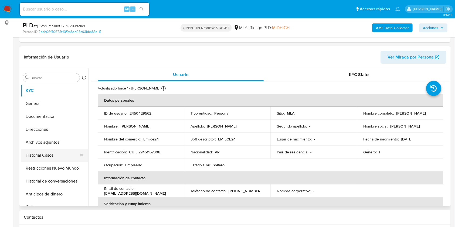
click at [42, 156] on button "Historial Casos" at bounding box center [52, 155] width 63 height 13
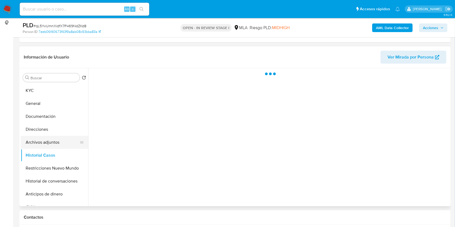
click at [44, 142] on button "Archivos adjuntos" at bounding box center [52, 142] width 63 height 13
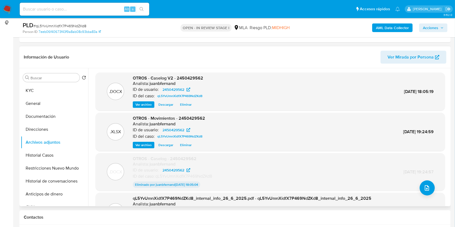
click at [188, 103] on span "Eliminar" at bounding box center [186, 104] width 12 height 5
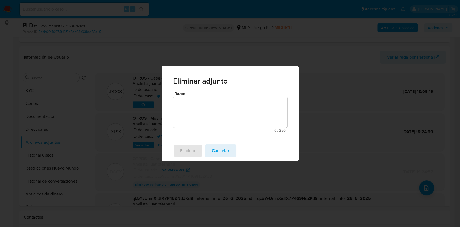
click at [198, 118] on textarea "Razón" at bounding box center [230, 112] width 114 height 31
click at [190, 152] on span "Eliminar" at bounding box center [188, 151] width 16 height 12
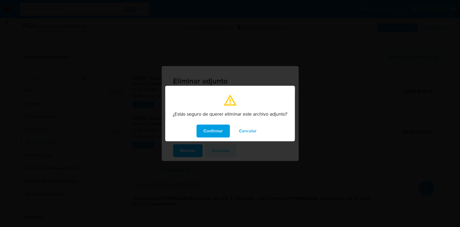
click at [212, 132] on span "Confirmar" at bounding box center [213, 131] width 19 height 12
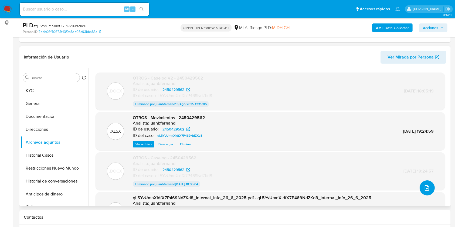
click at [430, 192] on button "upload-file" at bounding box center [426, 187] width 15 height 15
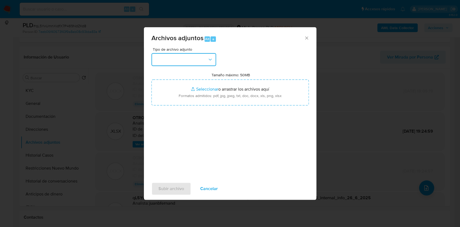
click at [196, 63] on button "button" at bounding box center [184, 59] width 65 height 13
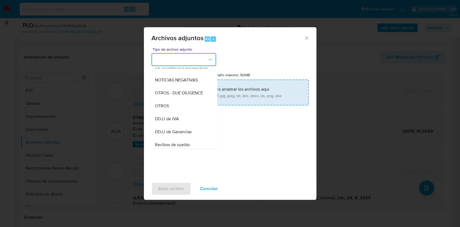
drag, startPoint x: 180, startPoint y: 108, endPoint x: 196, endPoint y: 93, distance: 22.3
click at [180, 108] on div "OTROS" at bounding box center [182, 106] width 55 height 13
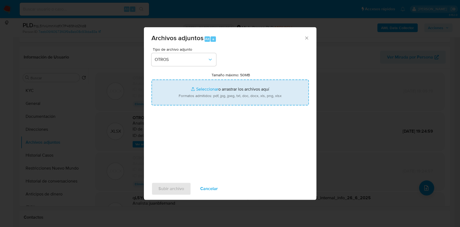
type input "C:\fakepath\Caselog qL5YvUmnXidfX7P469NdZKd8 V3.docx"
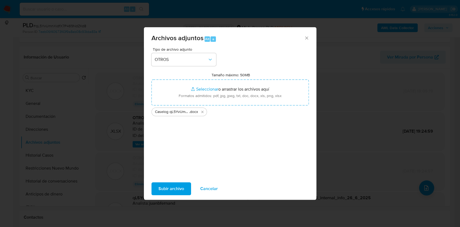
click at [162, 189] on span "Subir archivo" at bounding box center [172, 189] width 26 height 12
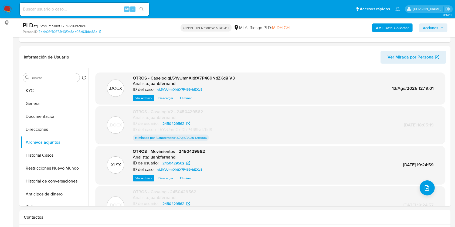
click at [428, 30] on span "Acciones" at bounding box center [430, 27] width 15 height 9
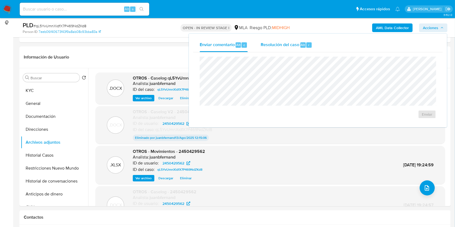
click at [303, 48] on div "Resolución del caso Alt r" at bounding box center [287, 45] width 52 height 14
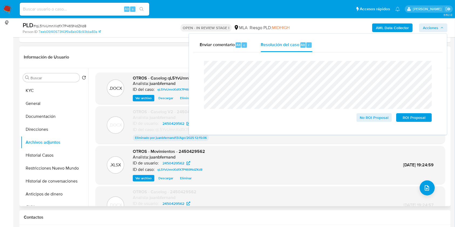
click at [164, 54] on header "Información de Usuario Ver Mirada por Persona" at bounding box center [235, 57] width 422 height 13
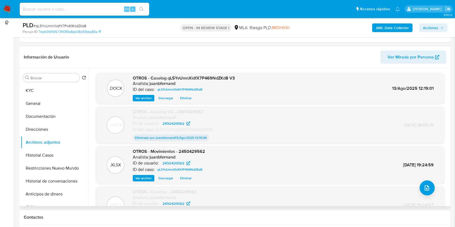
scroll to position [37, 0]
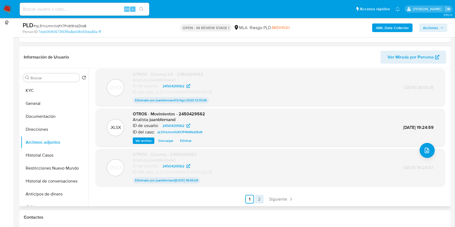
click at [257, 197] on link "2" at bounding box center [259, 199] width 9 height 9
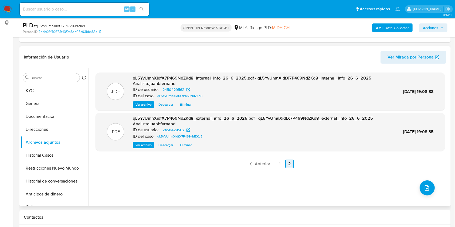
click at [258, 163] on span "Anterior" at bounding box center [262, 164] width 15 height 4
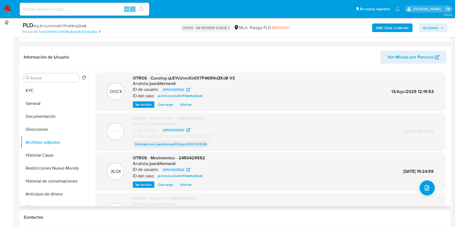
click at [440, 25] on span "Acciones" at bounding box center [433, 28] width 21 height 8
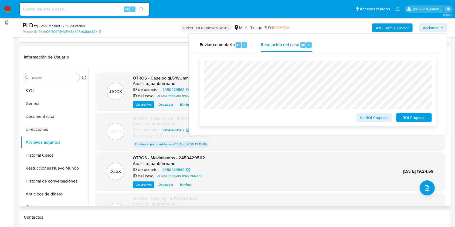
click at [408, 119] on span "ROI Proposal" at bounding box center [414, 118] width 28 height 8
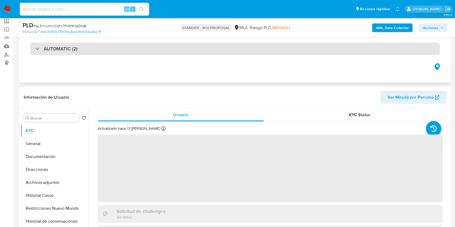
scroll to position [108, 0]
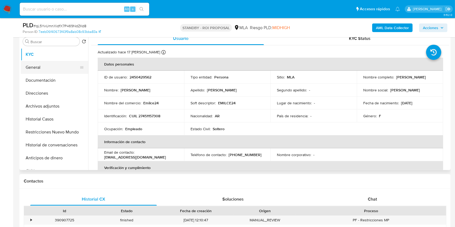
select select "10"
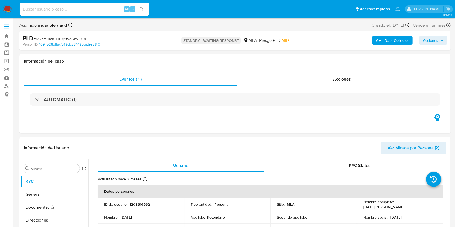
click at [101, 6] on input at bounding box center [84, 9] width 129 height 7
paste input "96XG87YmtgtZ1ZPRRHSK91uK"
type input "96XG87YmtgtZ1ZPRRHSK91uK"
select select "10"
type input "96XG87YmtgtZ1ZPRRHSK91uK"
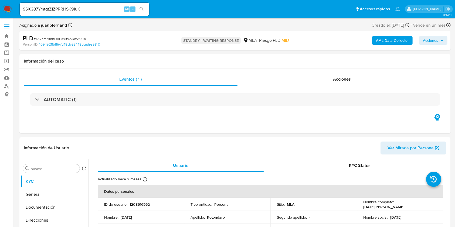
click at [142, 11] on button "search-icon" at bounding box center [141, 9] width 11 height 8
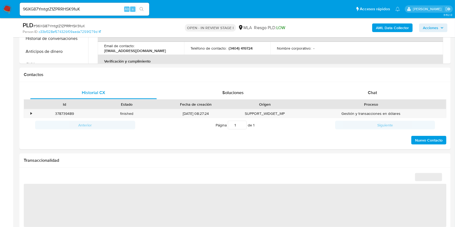
scroll to position [216, 0]
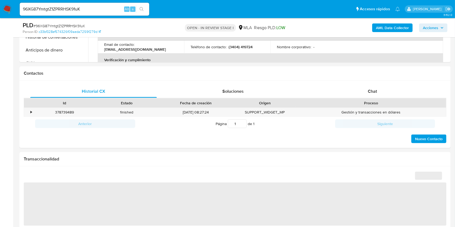
select select "10"
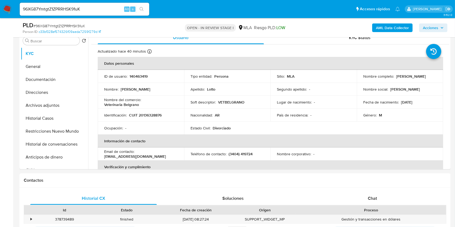
scroll to position [108, 0]
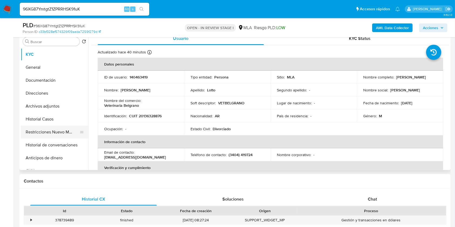
click at [53, 132] on button "Restricciones Nuevo Mundo" at bounding box center [52, 132] width 63 height 13
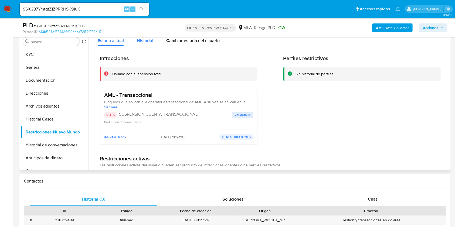
click at [143, 41] on span "Historial" at bounding box center [145, 40] width 16 height 6
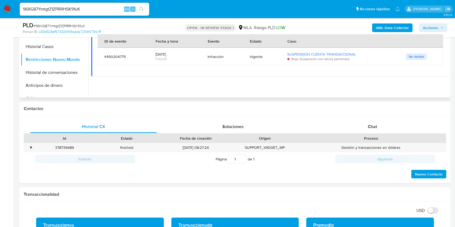
scroll to position [72, 0]
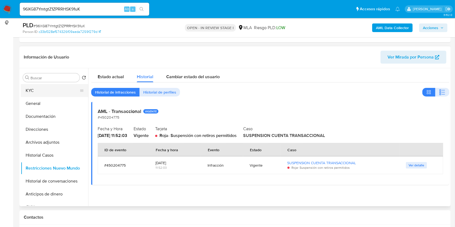
click at [43, 91] on button "KYC" at bounding box center [52, 90] width 63 height 13
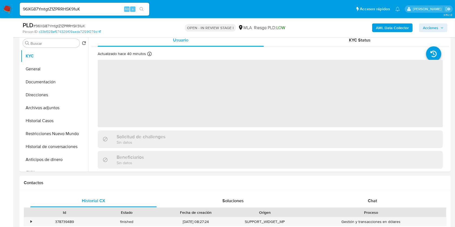
scroll to position [252, 0]
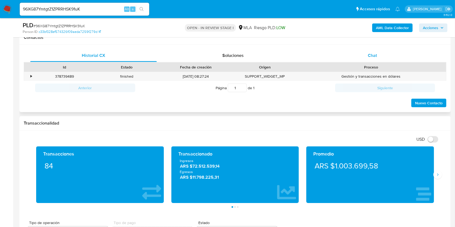
click at [393, 59] on div "Chat" at bounding box center [372, 55] width 126 height 13
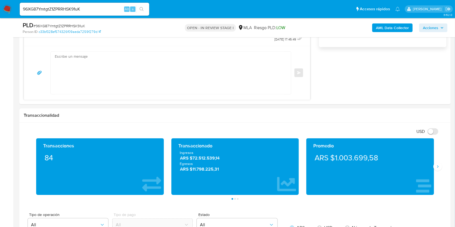
scroll to position [395, 0]
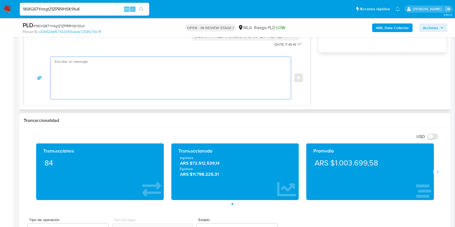
click at [153, 82] on textarea at bounding box center [169, 78] width 229 height 42
type textarea "h"
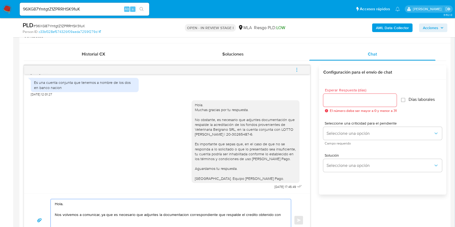
scroll to position [252, 0]
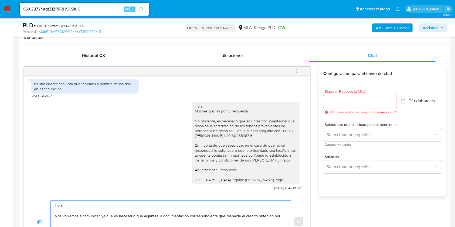
click at [195, 129] on div "Hola. Muchas gracias por tu respuesta. No obstante, es necesario que adjuntes d…" at bounding box center [245, 143] width 101 height 78
drag, startPoint x: 195, startPoint y: 129, endPoint x: 225, endPoint y: 130, distance: 29.7
click at [225, 130] on div "Hola. Muchas gracias por tu respuesta. No obstante, es necesario que adjuntes d…" at bounding box center [245, 143] width 101 height 78
copy div "Veterinaria Belgrano SRL"
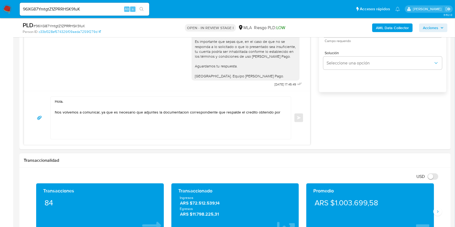
scroll to position [359, 0]
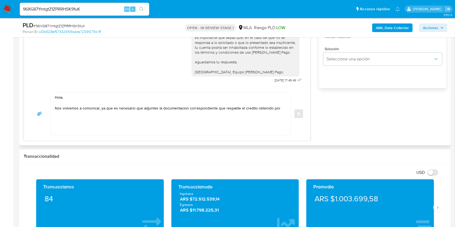
click at [282, 109] on textarea "Hola. Nos volvemos a comunicar, ya que es necesario que adjuntes la documentaci…" at bounding box center [169, 114] width 229 height 42
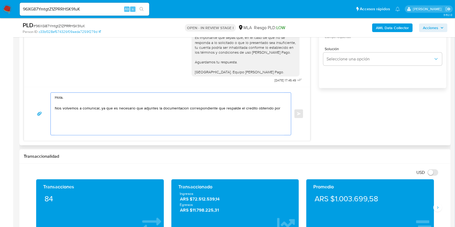
paste textarea "Veterinaria Belgrano SRL"
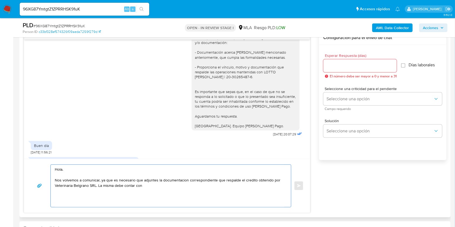
scroll to position [145, 0]
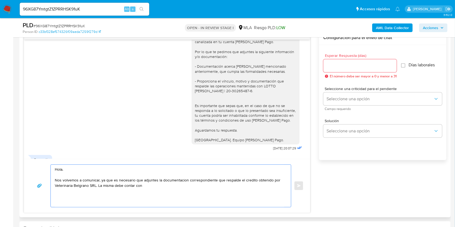
click at [273, 72] on div "Hola. Muchas gracias por tu respuesta. Nos volvemos a comunicar, ya que la docu…" at bounding box center [245, 79] width 101 height 128
drag, startPoint x: 273, startPoint y: 72, endPoint x: 250, endPoint y: 72, distance: 22.9
click at [250, 72] on div "Hola. Muchas gracias por tu respuesta. Nos volvemos a comunicar, ya que la docu…" at bounding box center [245, 79] width 101 height 128
copy div "formalidades necesarias"
click at [157, 186] on textarea "Hola. Nos volvemos a comunicar, ya que es necesario que adjuntes la documentaci…" at bounding box center [169, 186] width 229 height 42
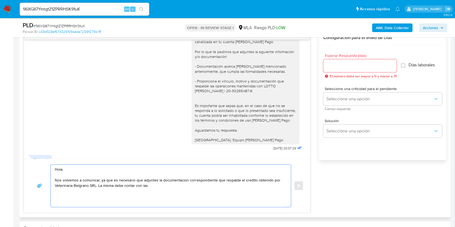
paste textarea "formalidades necesarias"
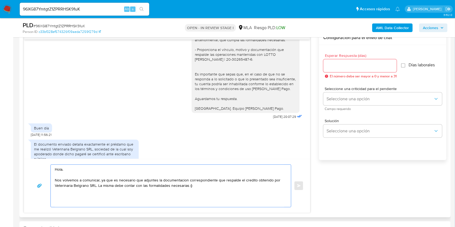
scroll to position [217, 0]
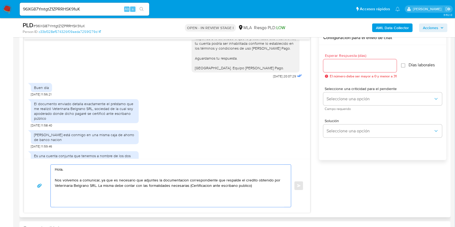
click at [205, 185] on textarea "Hola. Nos volvemos a comunicar, ya que es necesario que adjuntes la documentaci…" at bounding box center [169, 186] width 229 height 42
click at [0, 0] on lt-span "Certificaci ó n" at bounding box center [0, 0] width 0 height 0
click at [242, 185] on textarea "Hola. Nos volvemos a comunicar, ya que es necesario que adjuntes la documentaci…" at bounding box center [169, 186] width 229 height 42
click at [244, 186] on textarea "Hola. Nos volvemos a comunicar, ya que es necesario que adjuntes la documentaci…" at bounding box center [169, 186] width 229 height 42
click at [0, 0] on lt-span "p ú blico" at bounding box center [0, 0] width 0 height 0
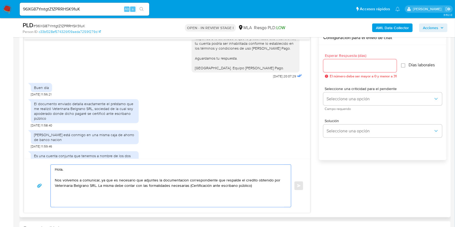
click at [249, 180] on textarea "Hola. Nos volvemos a comunicar, ya que es necesario que adjuntes la documentaci…" at bounding box center [169, 186] width 229 height 42
click at [247, 180] on textarea "Hola. Nos volvemos a comunicar, ya que es necesario que adjuntes la documentaci…" at bounding box center [169, 186] width 229 height 42
click at [0, 0] on lt-span "crédito" at bounding box center [0, 0] width 0 height 0
click at [181, 180] on textarea "Hola. Nos volvemos a comunicar, ya que es necesario que adjuntes la documentaci…" at bounding box center [169, 186] width 229 height 42
click at [173, 180] on textarea "Hola. Nos volvemos a comunicar, ya que es necesario que adjuntes la documentaci…" at bounding box center [169, 186] width 229 height 42
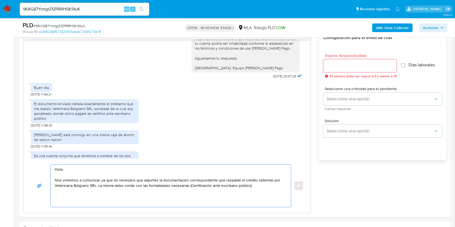
click at [0, 0] on lt-span "documentaci ó n" at bounding box center [0, 0] width 0 height 0
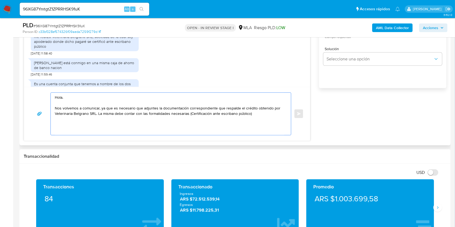
click at [257, 115] on textarea "Hola. Nos volvemos a comunicar, ya que es necesario que adjuntes la documentaci…" at bounding box center [169, 114] width 229 height 42
type textarea "Hola. Nos volvemos a comunicar, ya que es necesario que adjuntes la documentaci…"
drag, startPoint x: 256, startPoint y: 115, endPoint x: 52, endPoint y: 98, distance: 205.4
click at [54, 99] on div "Hola. Nos volvemos a comunicar, ya que es necesario que adjuntes la documentaci…" at bounding box center [169, 114] width 237 height 42
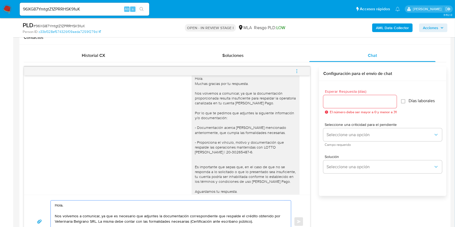
scroll to position [109, 0]
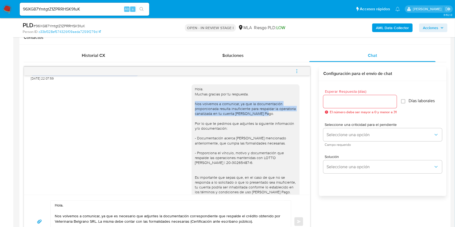
drag, startPoint x: 260, startPoint y: 113, endPoint x: 184, endPoint y: 105, distance: 76.0
click at [184, 105] on div "Hola. Muchas gracias por tu respuesta. Nos volvemos a comunicar, ya que la docu…" at bounding box center [167, 152] width 272 height 143
copy div "Nos volvemos a comunicar, ya que la documentación proporcionada resulta insufic…"
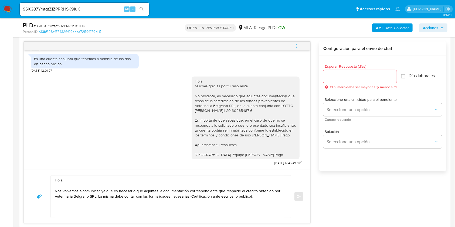
scroll to position [287, 0]
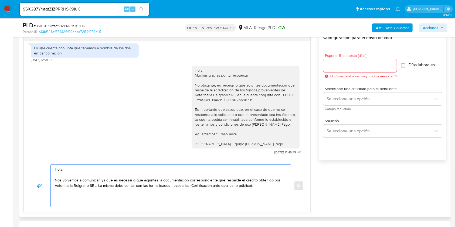
drag, startPoint x: 260, startPoint y: 187, endPoint x: 44, endPoint y: 167, distance: 217.2
click at [44, 167] on div "Hola. Nos volvemos a comunicar, ya que es necesario que adjuntes la documentaci…" at bounding box center [166, 186] width 273 height 43
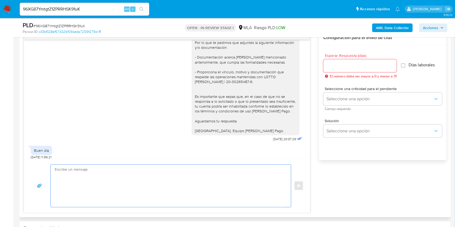
scroll to position [145, 0]
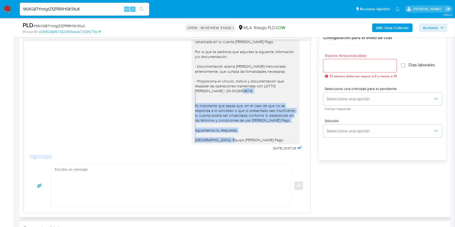
drag, startPoint x: 246, startPoint y: 139, endPoint x: 178, endPoint y: 104, distance: 76.8
click at [178, 104] on div "Hola. Muchas gracias por tu respuesta. Nos volvemos a comunicar, ya que la docu…" at bounding box center [167, 80] width 272 height 143
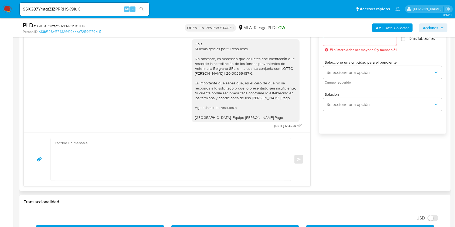
scroll to position [324, 0]
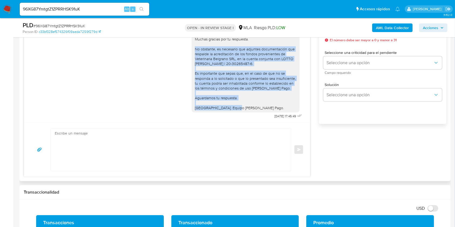
drag, startPoint x: 250, startPoint y: 108, endPoint x: 188, endPoint y: 51, distance: 84.2
click at [191, 51] on div "Hola. Muchas gracias por tu respuesta. No obstante, es necesario que adjuntes d…" at bounding box center [245, 71] width 108 height 83
copy div "No obstante, es necesario que adjuntes documentación que respalde la acreditaci…"
click at [95, 10] on input "96XG87YmtgtZ1ZPRRHSK91uK" at bounding box center [84, 9] width 129 height 7
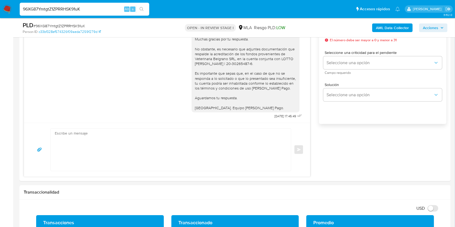
click at [95, 10] on input "96XG87YmtgtZ1ZPRRHSK91uK" at bounding box center [84, 9] width 129 height 7
paste input "TfoXH2pWQ3RJQ9ZjsM0Ee1aw"
type input "TfoXH2pWQ3RJQ9ZjsM0Ee1aw"
click at [141, 8] on icon "search-icon" at bounding box center [141, 9] width 4 height 4
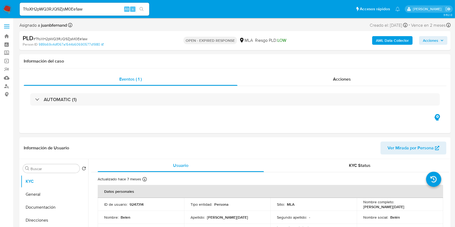
select select "10"
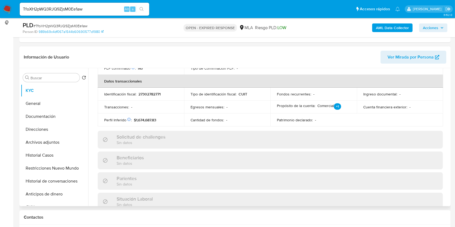
scroll to position [284, 0]
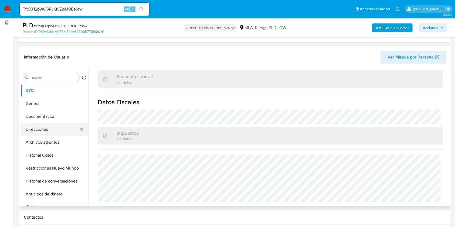
click at [47, 129] on button "Direcciones" at bounding box center [52, 129] width 63 height 13
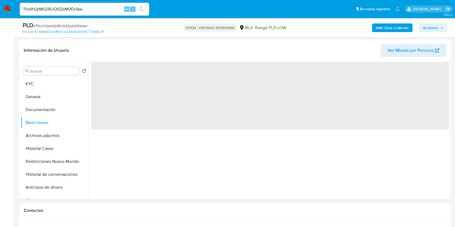
scroll to position [72, 0]
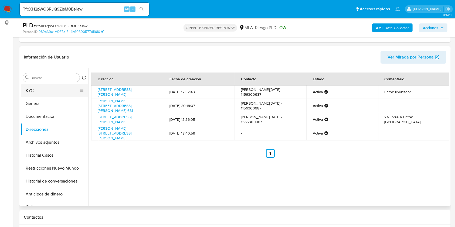
click at [55, 94] on button "KYC" at bounding box center [52, 90] width 63 height 13
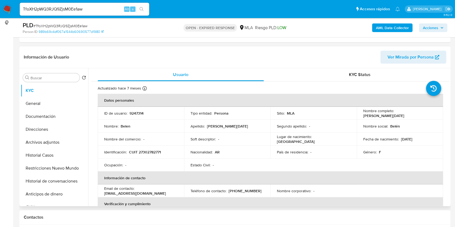
click at [153, 152] on p "CUIT 27302782771" at bounding box center [145, 152] width 32 height 5
copy p "27302782771"
click at [38, 111] on button "Documentación" at bounding box center [52, 116] width 63 height 13
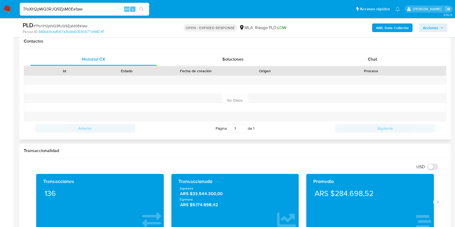
scroll to position [216, 0]
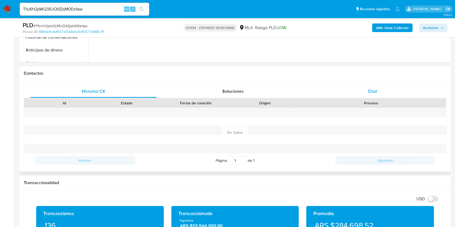
click at [379, 92] on div "Chat" at bounding box center [372, 91] width 126 height 13
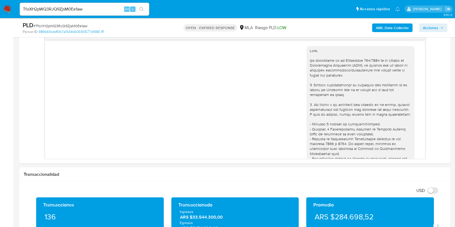
scroll to position [395, 0]
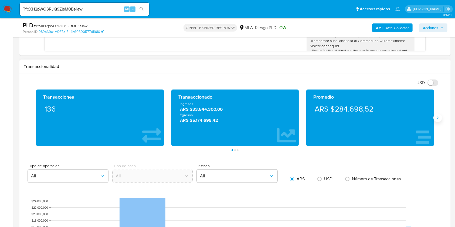
click at [440, 119] on button "Siguiente" at bounding box center [437, 118] width 9 height 9
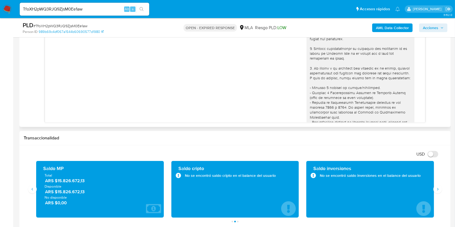
scroll to position [252, 0]
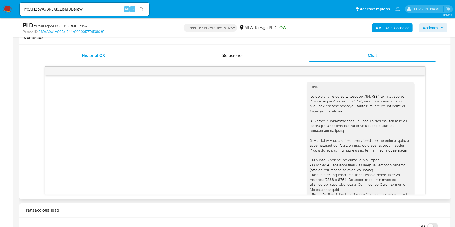
click at [103, 60] on div "Historial CX" at bounding box center [93, 55] width 126 height 13
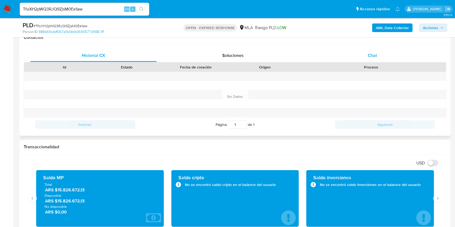
click at [372, 55] on span "Chat" at bounding box center [372, 55] width 9 height 6
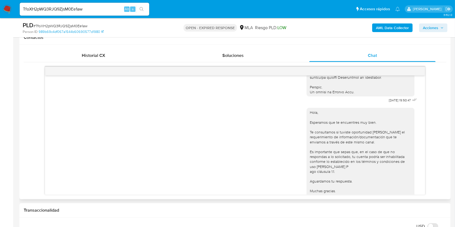
scroll to position [305, 0]
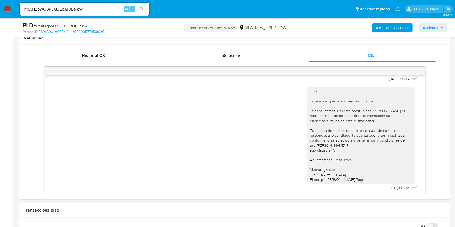
click at [101, 9] on input "TfoXH2pWQ3RJQ9ZjsM0Ee1aw" at bounding box center [84, 9] width 129 height 7
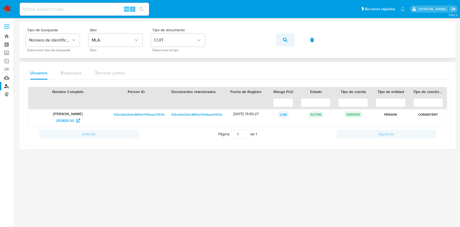
click at [283, 40] on icon "button" at bounding box center [285, 40] width 4 height 4
click at [74, 121] on span "86395519" at bounding box center [68, 120] width 22 height 9
click at [285, 42] on icon "button" at bounding box center [285, 40] width 4 height 4
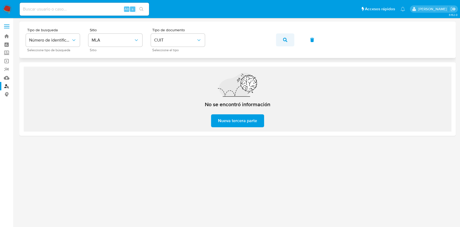
click at [287, 42] on span "button" at bounding box center [285, 40] width 4 height 12
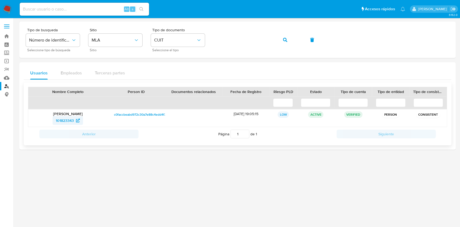
click at [67, 124] on span "101823343" at bounding box center [65, 120] width 18 height 9
click at [285, 44] on span "button" at bounding box center [285, 40] width 4 height 12
click at [76, 118] on span "49686083" at bounding box center [67, 120] width 23 height 9
click at [291, 42] on button "button" at bounding box center [285, 39] width 18 height 13
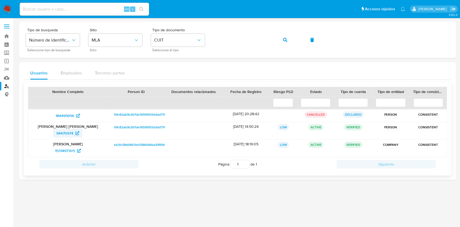
click at [71, 135] on span "94470974" at bounding box center [64, 133] width 17 height 9
click at [289, 42] on button "button" at bounding box center [285, 39] width 18 height 13
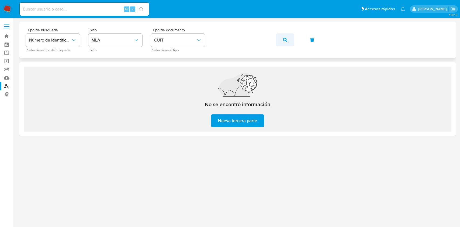
click at [285, 40] on icon "button" at bounding box center [285, 40] width 4 height 4
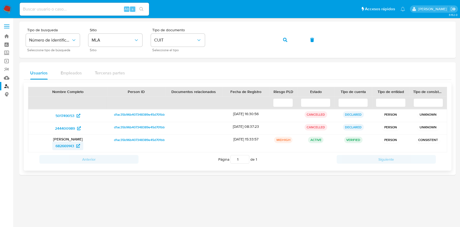
click at [66, 146] on span "682669143" at bounding box center [65, 146] width 19 height 9
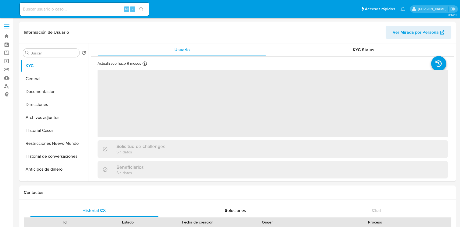
select select "10"
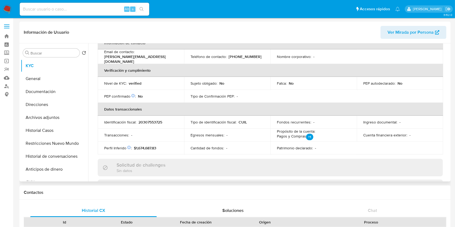
scroll to position [284, 0]
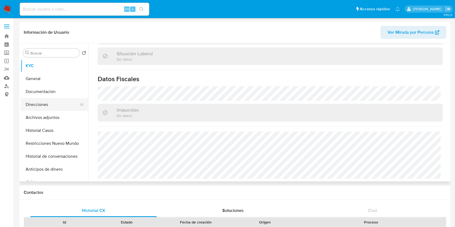
click at [59, 102] on button "Direcciones" at bounding box center [52, 104] width 63 height 13
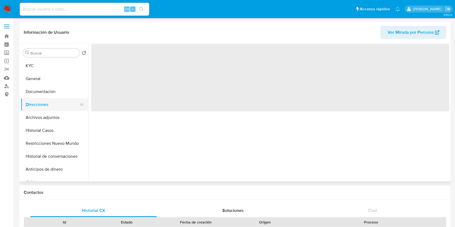
scroll to position [0, 0]
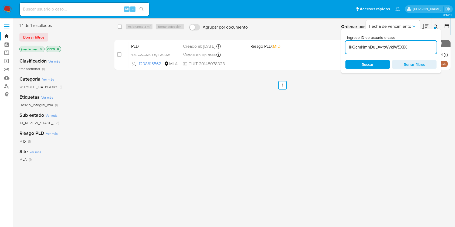
click at [416, 47] on input "1kQcmNmhDuLXy1tWvklW5XiX" at bounding box center [390, 47] width 91 height 7
paste input "TfoXH2pWQ3RJQ9ZjsM0Ee1aw"
type input "TfoXH2pWQ3RJQ9ZjsM0Ee1aw"
click at [121, 28] on input "checkbox" at bounding box center [120, 27] width 4 height 4
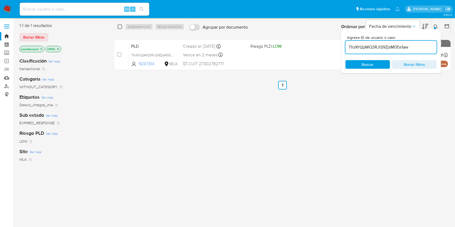
checkbox input "true"
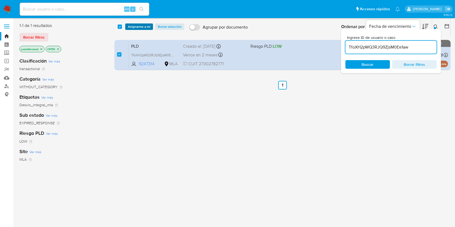
click at [131, 27] on span "Asignarme a mí" at bounding box center [139, 26] width 22 height 5
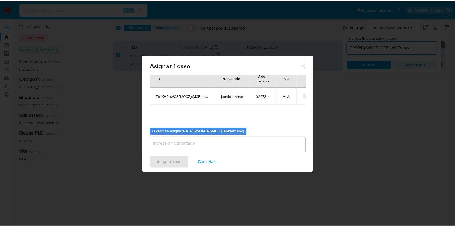
scroll to position [28, 0]
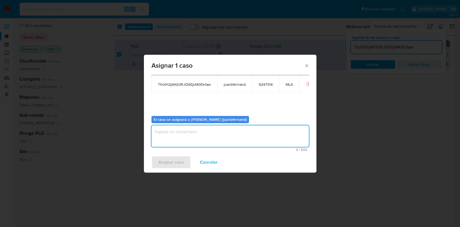
drag, startPoint x: 199, startPoint y: 138, endPoint x: 191, endPoint y: 152, distance: 16.0
click at [199, 138] on textarea "assign-modal" at bounding box center [230, 136] width 157 height 22
click at [184, 161] on button "Asignar caso" at bounding box center [171, 162] width 39 height 13
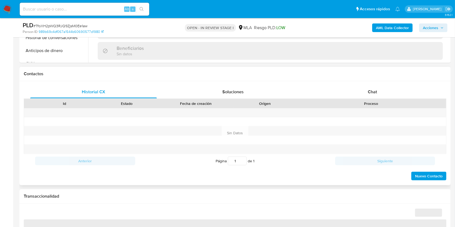
scroll to position [216, 0]
click at [390, 94] on div "Chat" at bounding box center [372, 91] width 126 height 13
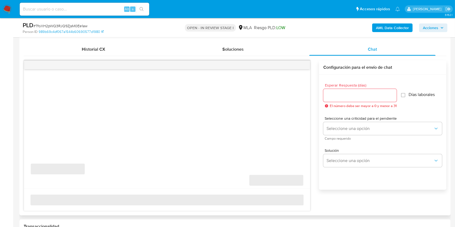
select select "10"
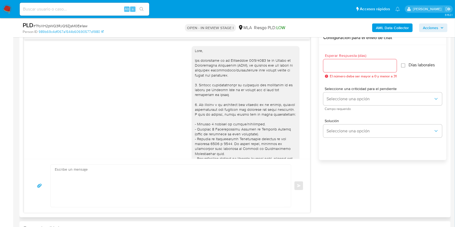
scroll to position [305, 0]
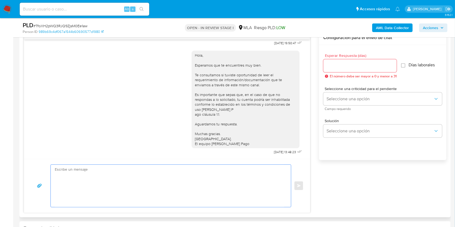
click at [127, 187] on textarea at bounding box center [169, 186] width 229 height 42
paste textarea "Lore. Ipsumdolo sit am consectetu adi elit. Se doeiusmodte in utlabor etdolorem…"
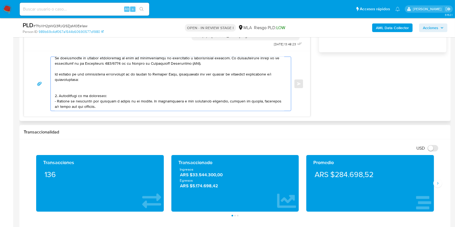
scroll to position [36, 0]
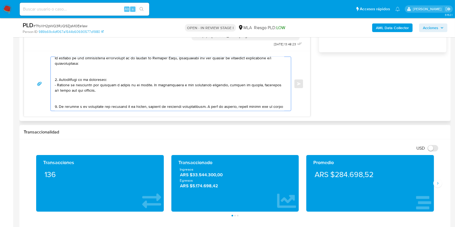
drag, startPoint x: 102, startPoint y: 92, endPoint x: 146, endPoint y: 86, distance: 44.1
click at [146, 86] on textarea at bounding box center [169, 84] width 229 height 54
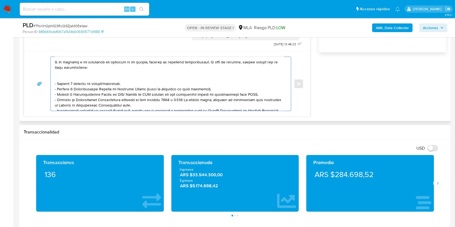
scroll to position [72, 0]
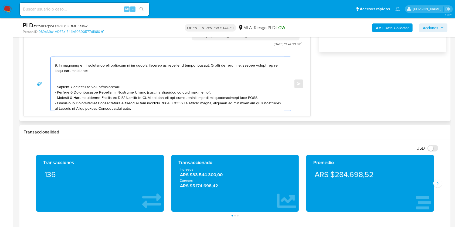
click at [111, 90] on textarea at bounding box center [169, 84] width 229 height 54
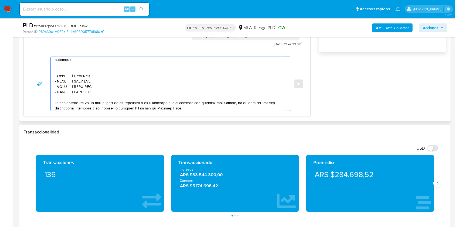
scroll to position [180, 0]
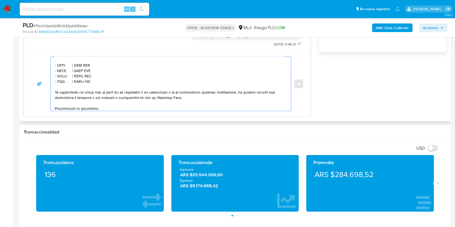
drag, startPoint x: 94, startPoint y: 91, endPoint x: 49, endPoint y: 84, distance: 45.9
click at [49, 84] on div "Enviar" at bounding box center [166, 84] width 273 height 54
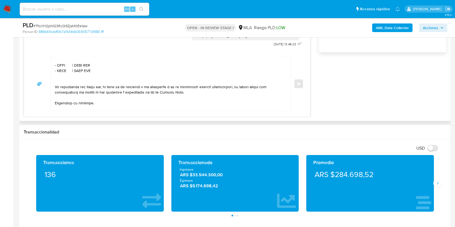
click at [63, 74] on textarea at bounding box center [169, 84] width 229 height 54
paste textarea "[PERSON_NAME]"
click at [98, 74] on textarea at bounding box center [169, 84] width 229 height 54
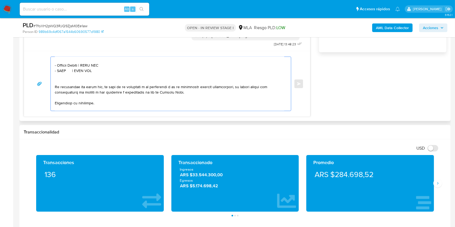
paste textarea "20307553725"
click at [62, 81] on textarea at bounding box center [169, 84] width 229 height 54
paste textarea "Jose Antonio Rodriguez Cortes"
click at [122, 79] on textarea at bounding box center [169, 84] width 229 height 54
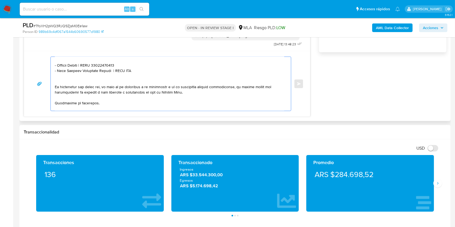
click at [124, 80] on textarea at bounding box center [169, 84] width 229 height 54
paste textarea "20045218261"
click at [133, 91] on textarea at bounding box center [169, 84] width 229 height 54
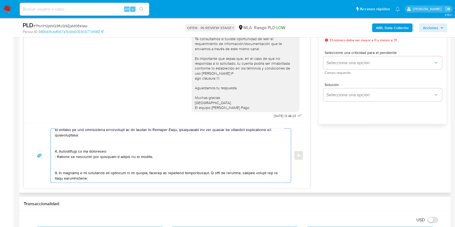
scroll to position [72, 0]
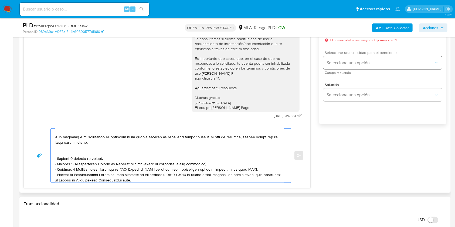
type textarea "Hola. Esperamos que te encuentres muy bien. Te consultamos si tuviste oportunid…"
click at [348, 61] on span "Seleccione una opción" at bounding box center [379, 62] width 107 height 5
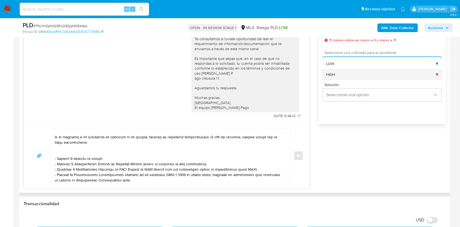
click at [344, 76] on div "HIGH" at bounding box center [381, 74] width 110 height 11
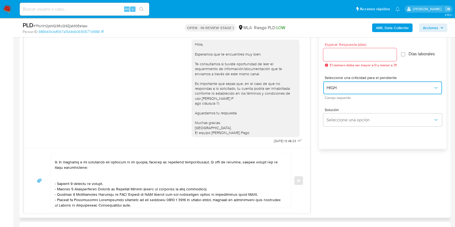
scroll to position [287, 0]
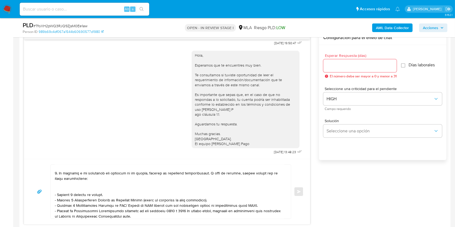
click at [341, 66] on input "Esperar Respuesta (días)" at bounding box center [359, 65] width 73 height 7
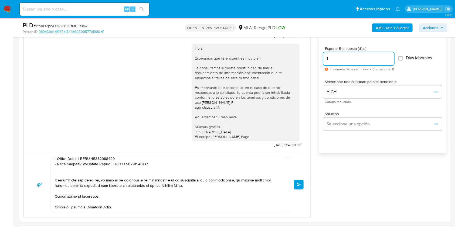
scroll to position [395, 0]
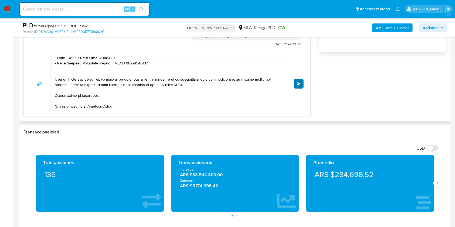
type input "1"
click at [300, 85] on button "Enviar" at bounding box center [299, 84] width 10 height 10
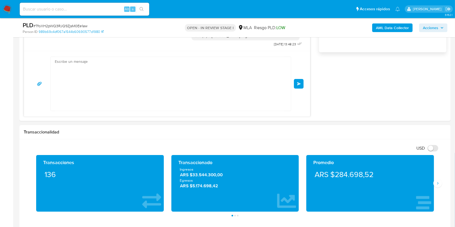
scroll to position [610, 0]
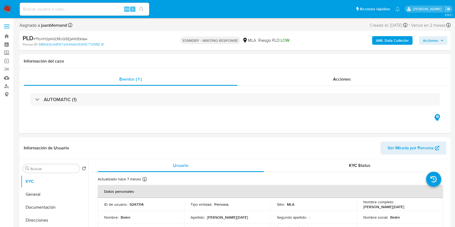
select select "10"
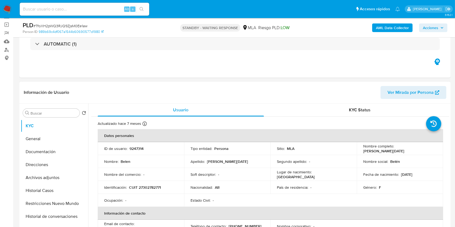
scroll to position [72, 0]
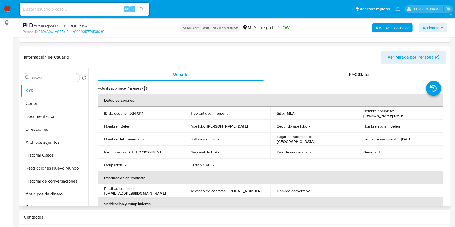
click at [138, 108] on td "ID de usuario : 9247314" at bounding box center [141, 113] width 86 height 13
click at [138, 114] on p "9247314" at bounding box center [136, 113] width 14 height 5
copy p "9247314"
click at [157, 152] on p "CUIT 27302782771" at bounding box center [145, 152] width 32 height 5
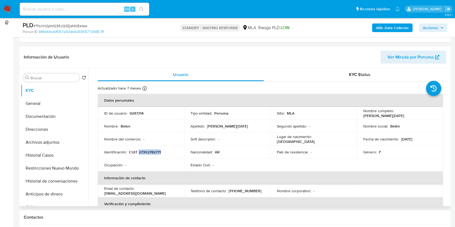
click at [157, 152] on p "CUIT 27302782771" at bounding box center [145, 152] width 32 height 5
copy p "27302782771"
click at [117, 11] on input at bounding box center [84, 9] width 129 height 7
paste input "bX6J8OToJd7xOssE1y5QbYpQ"
type input "bX6J8OToJd7xOssE1y5QbYpQ"
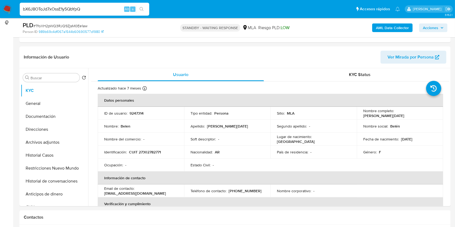
click at [146, 9] on button "search-icon" at bounding box center [141, 9] width 11 height 8
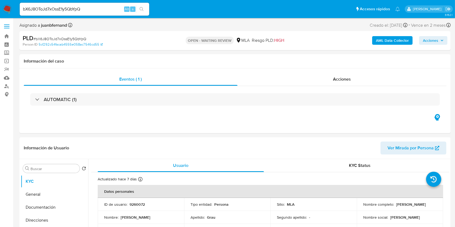
select select "10"
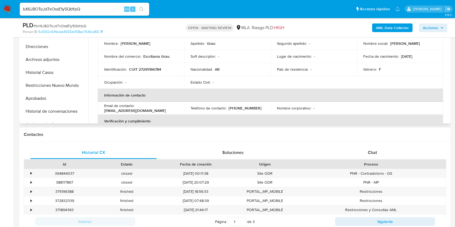
scroll to position [216, 0]
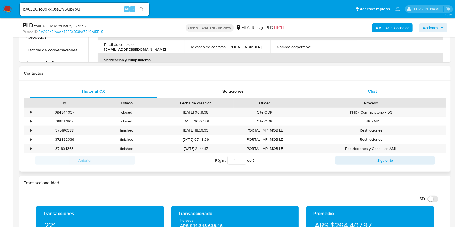
click at [373, 90] on span "Chat" at bounding box center [372, 91] width 9 height 6
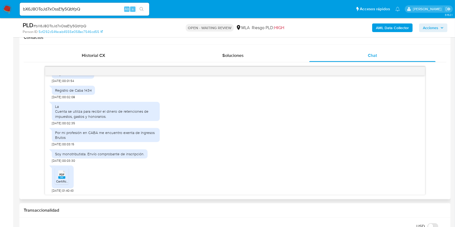
scroll to position [317, 0]
click at [61, 176] on rect at bounding box center [61, 176] width 7 height 2
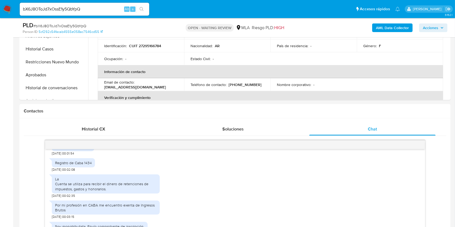
scroll to position [180, 0]
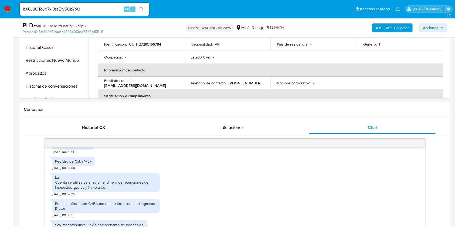
drag, startPoint x: 155, startPoint y: 45, endPoint x: 168, endPoint y: 29, distance: 20.0
click at [155, 45] on p "CUIT 27295166784" at bounding box center [145, 44] width 32 height 5
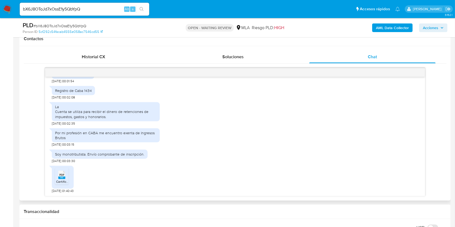
scroll to position [252, 0]
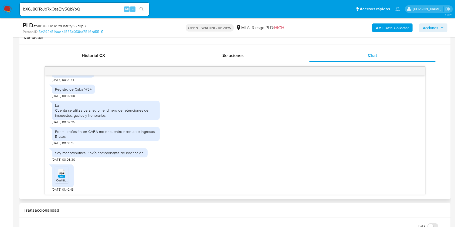
click at [65, 180] on span "Certificación contable Escribana Grau 2025.pdf" at bounding box center [90, 180] width 68 height 5
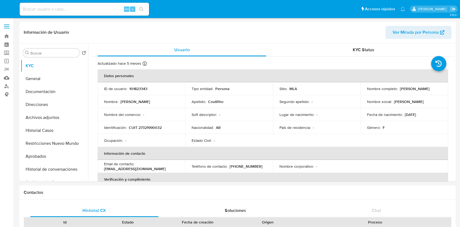
select select "10"
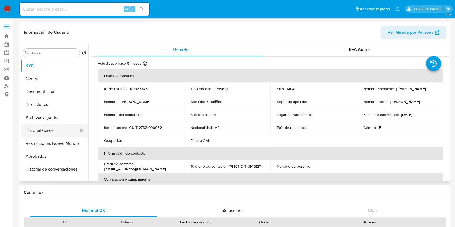
click at [47, 128] on button "Historial Casos" at bounding box center [52, 130] width 63 height 13
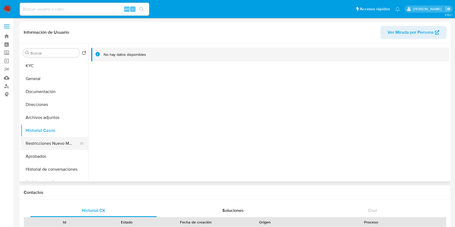
click at [44, 142] on button "Restricciones Nuevo Mundo" at bounding box center [52, 143] width 63 height 13
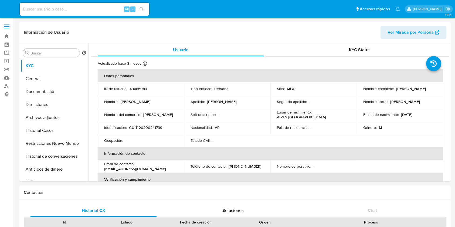
select select "10"
drag, startPoint x: 43, startPoint y: 129, endPoint x: 23, endPoint y: 140, distance: 23.3
click at [43, 129] on button "Historial Casos" at bounding box center [54, 130] width 67 height 13
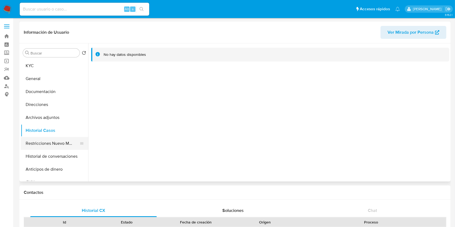
click at [42, 138] on button "Restricciones Nuevo Mundo" at bounding box center [52, 143] width 63 height 13
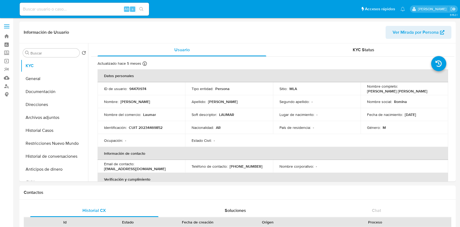
select select "10"
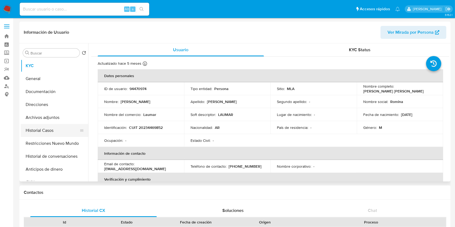
click at [53, 133] on button "Historial Casos" at bounding box center [52, 130] width 63 height 13
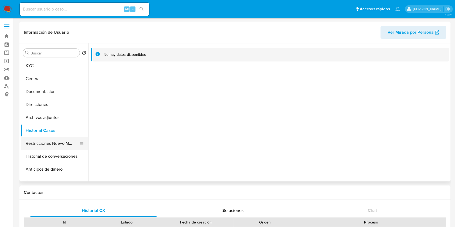
click at [69, 145] on button "Restricciones Nuevo Mundo" at bounding box center [52, 143] width 63 height 13
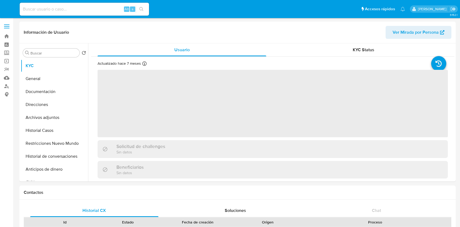
select select "10"
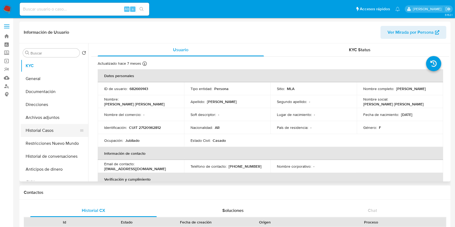
click at [50, 129] on button "Historial Casos" at bounding box center [52, 130] width 63 height 13
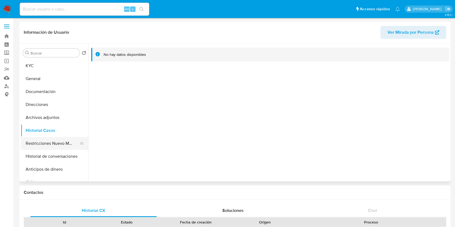
click at [57, 140] on button "Restricciones Nuevo Mundo" at bounding box center [52, 143] width 63 height 13
